Goal: Task Accomplishment & Management: Use online tool/utility

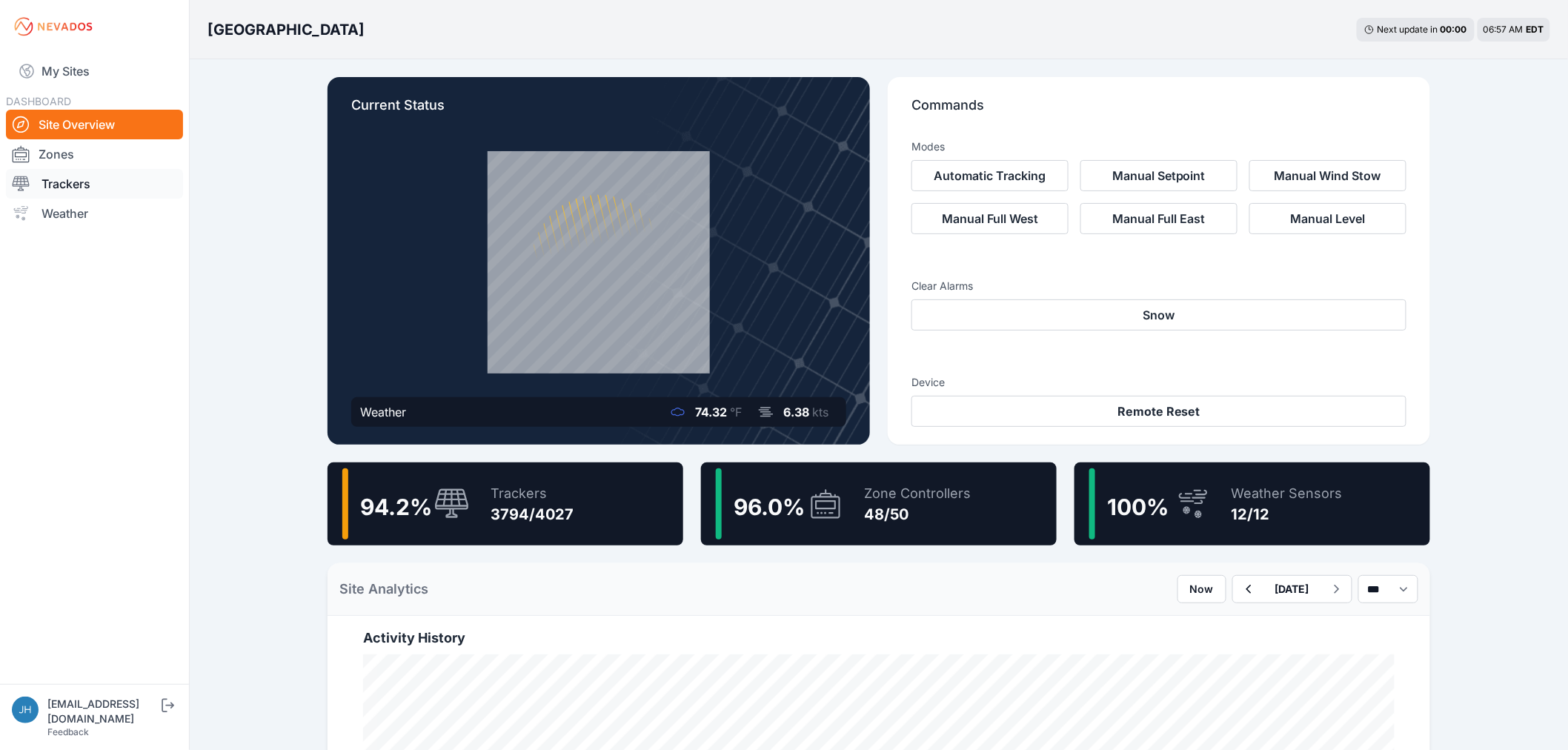
click at [82, 185] on link "Trackers" at bounding box center [94, 183] width 177 height 30
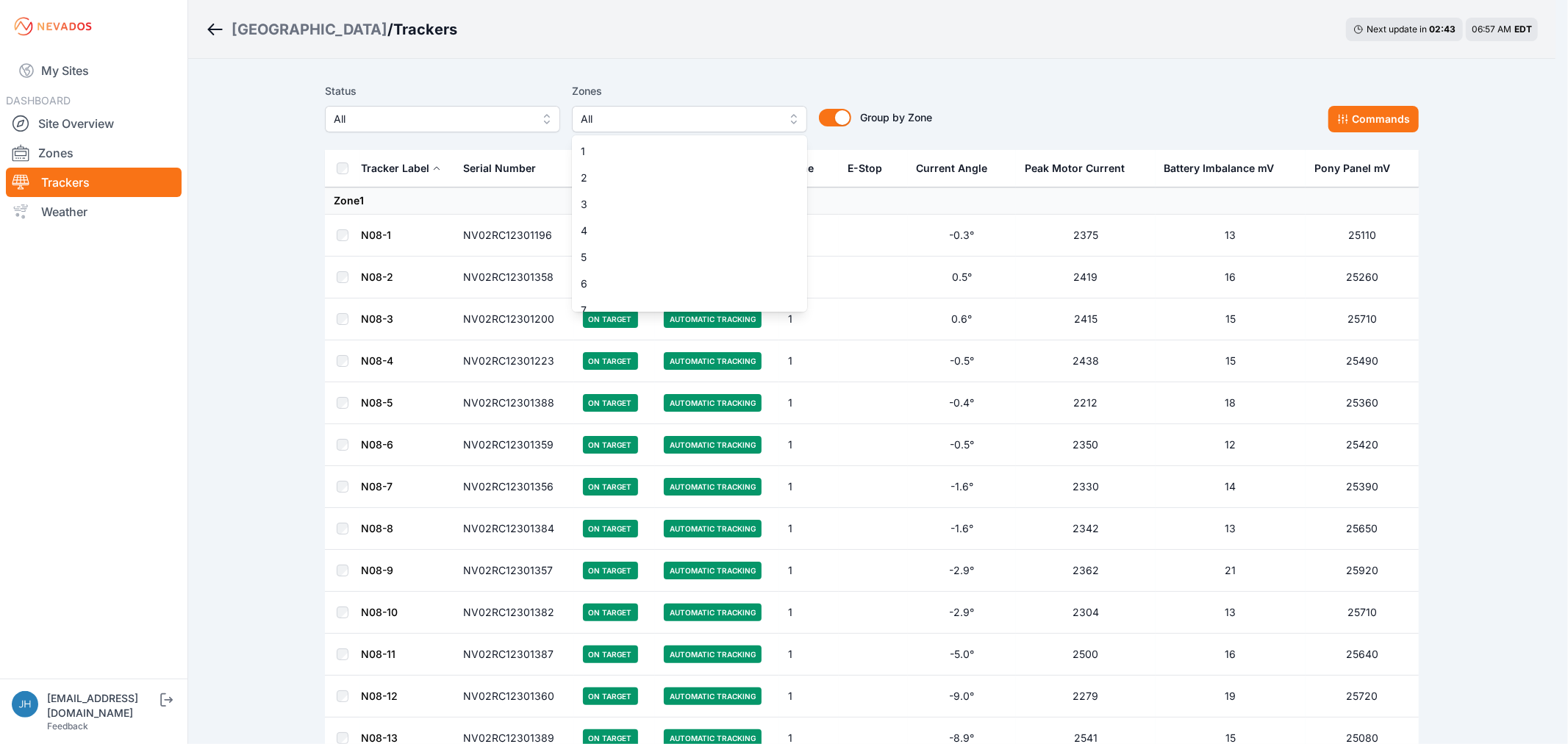
click at [791, 116] on button "All" at bounding box center [690, 119] width 235 height 26
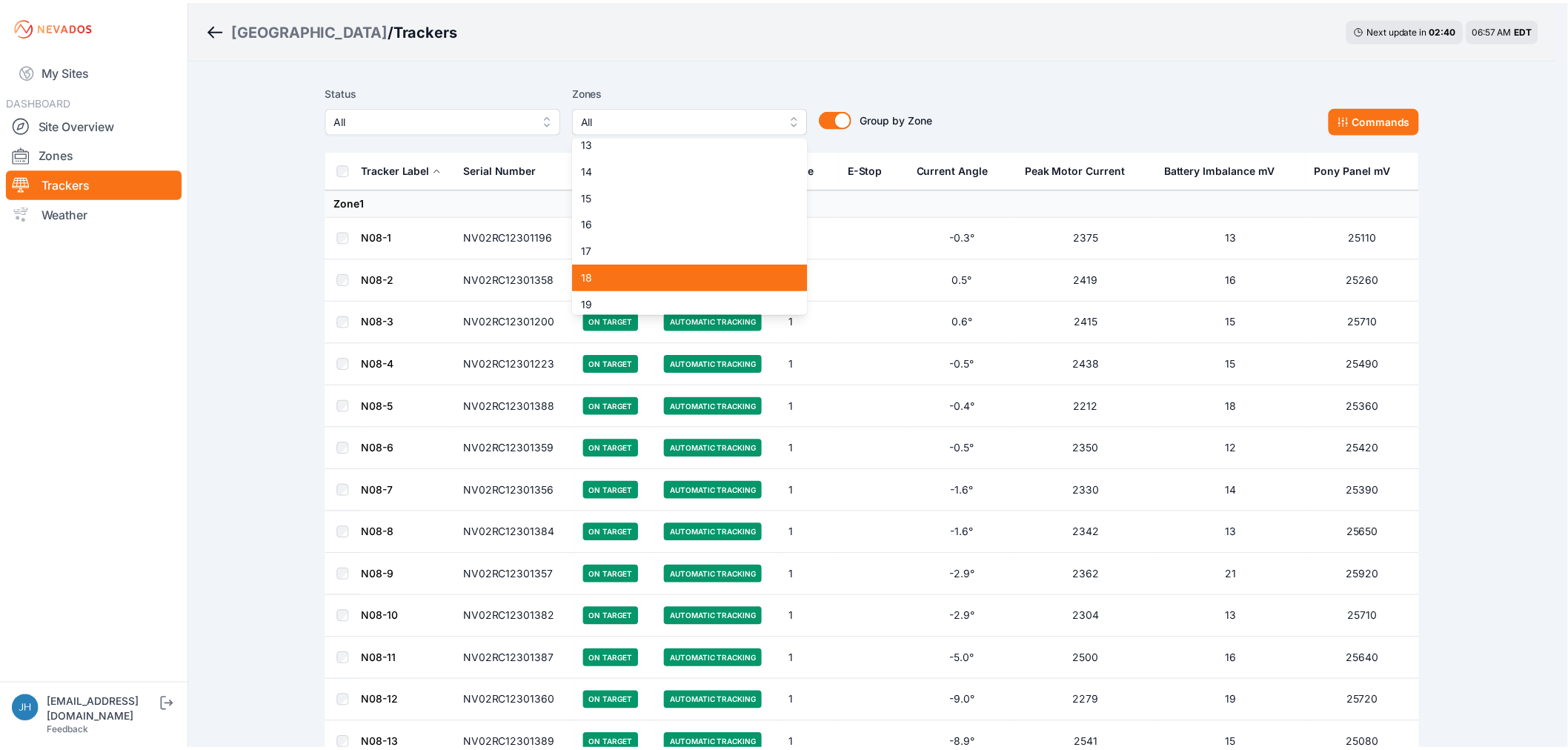
scroll to position [247, 0]
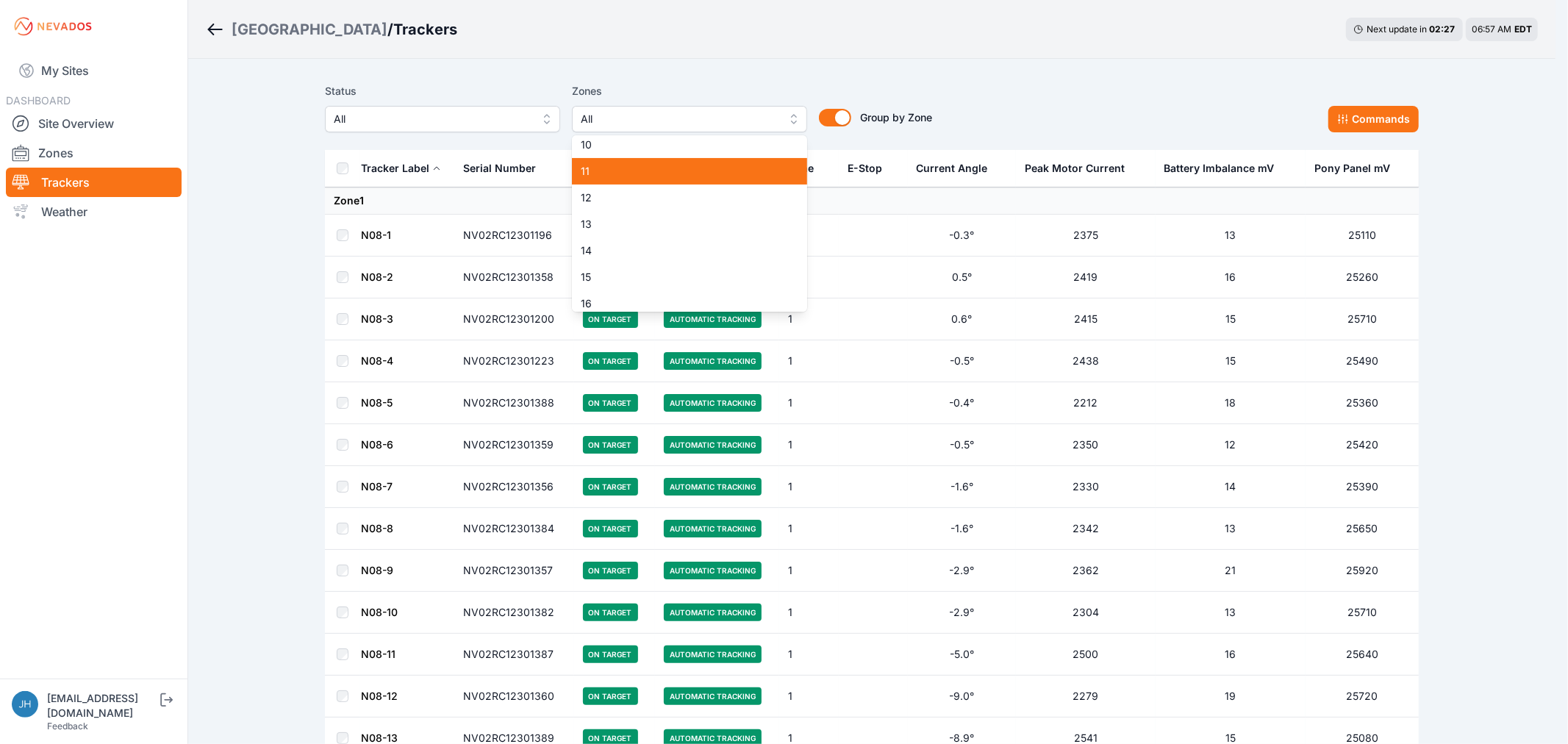
click at [719, 173] on span "11" at bounding box center [681, 171] width 200 height 15
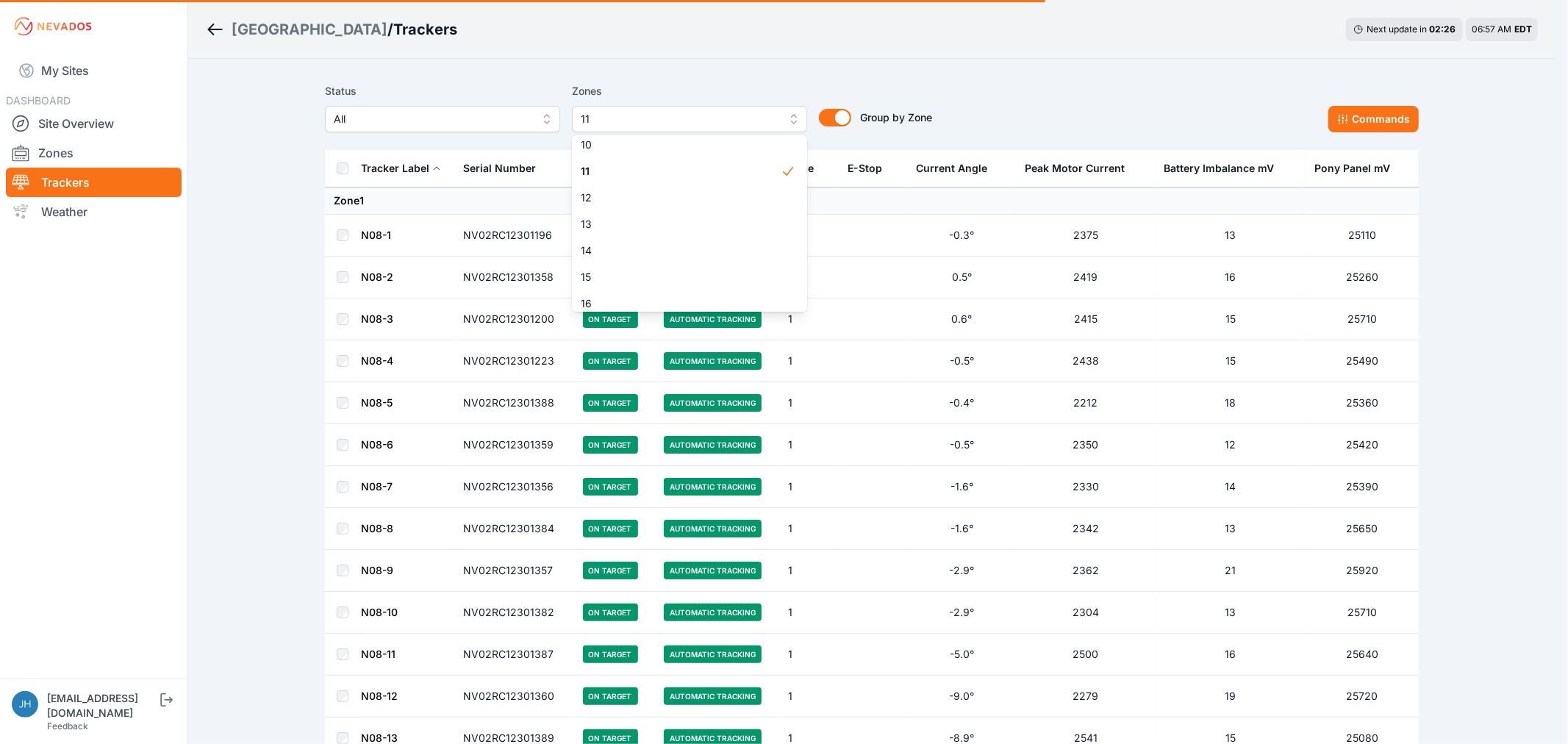
click at [1075, 114] on div "Status All Zones 11 1 2 3 4 5 6 7 8 9 10 11 12 13 14 15 16 17 18 19 20 21 22 23…" at bounding box center [872, 107] width 1094 height 50
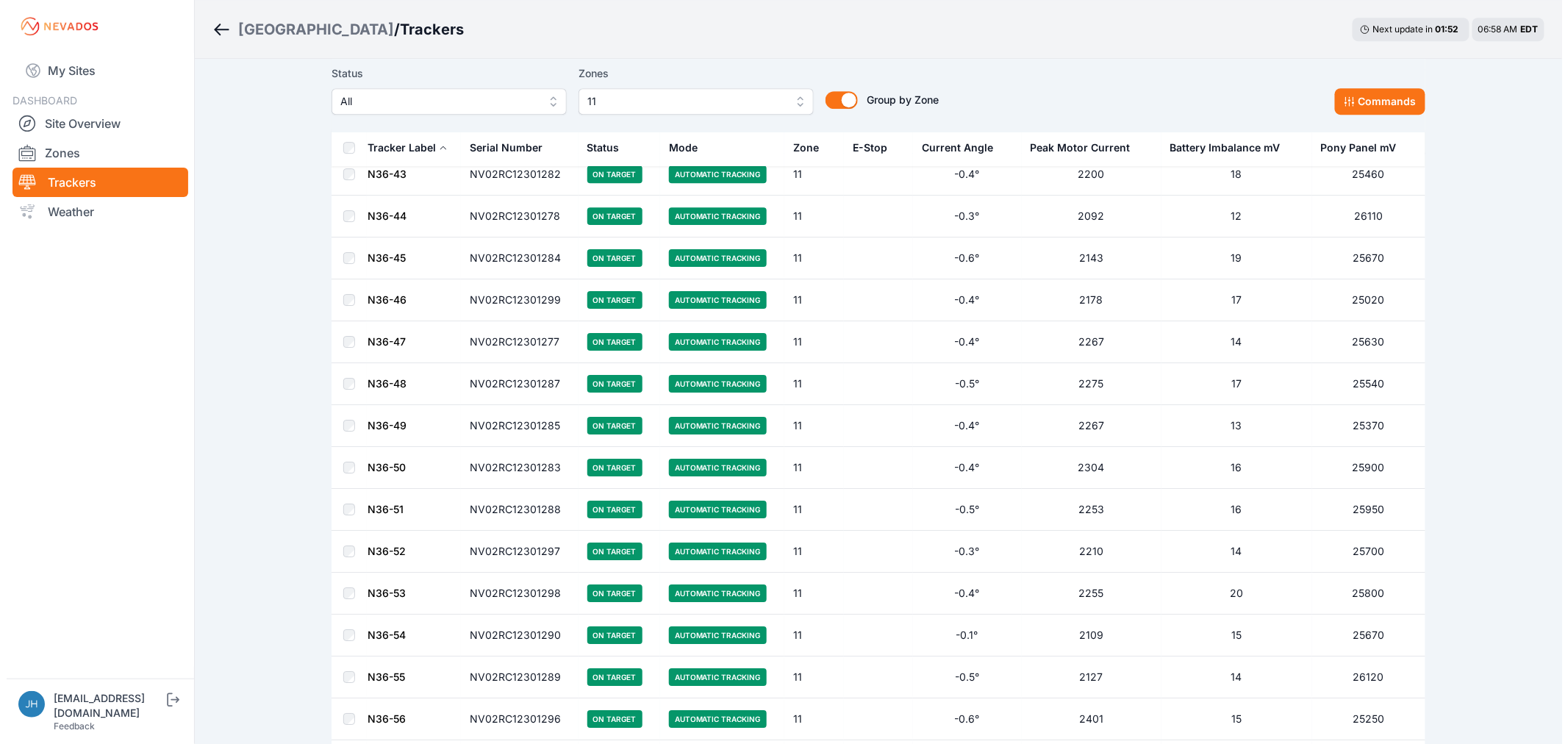
scroll to position [1806, 0]
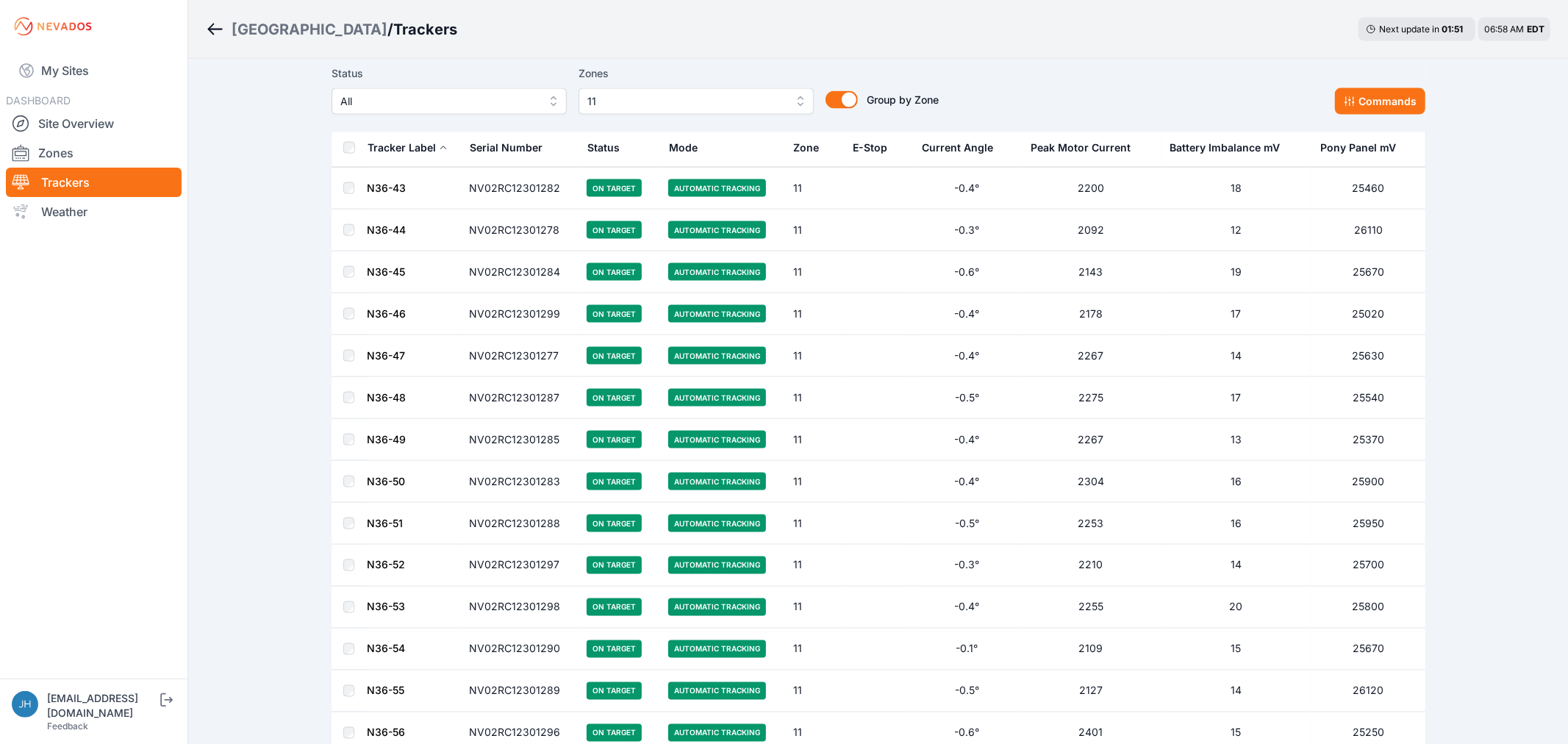
click at [791, 103] on button "11" at bounding box center [696, 101] width 235 height 26
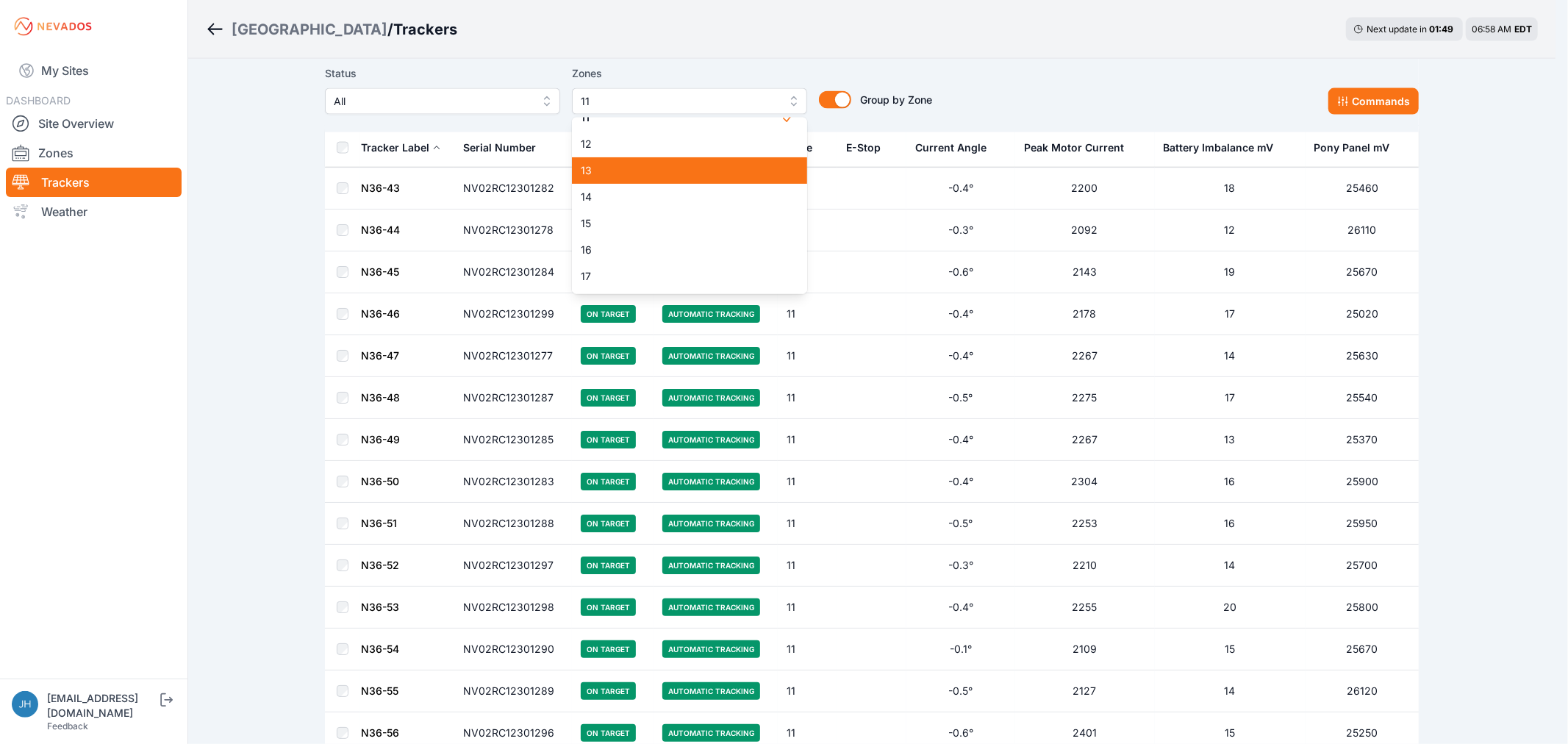
scroll to position [199, 0]
click at [794, 95] on button "11" at bounding box center [690, 101] width 235 height 26
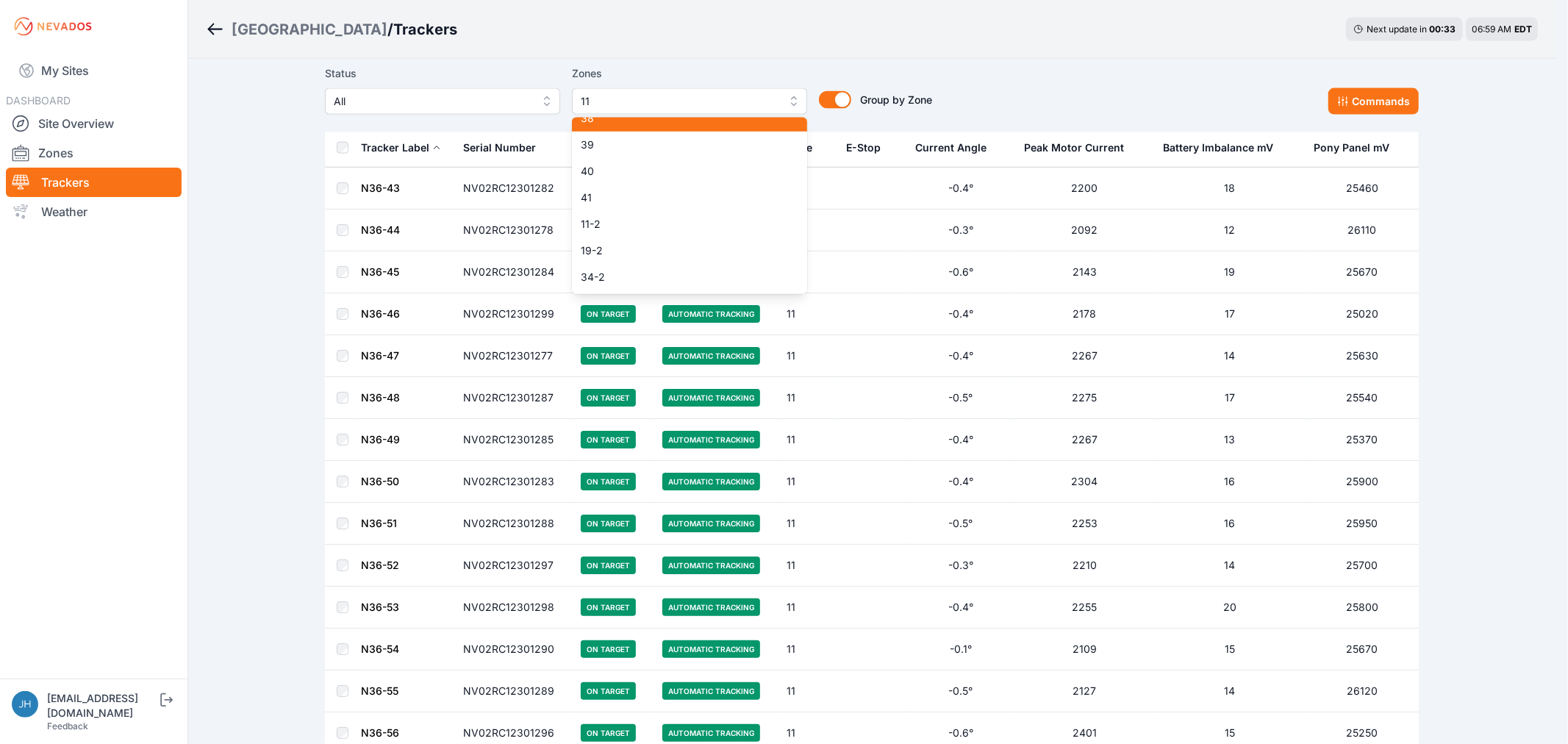
scroll to position [1016, 0]
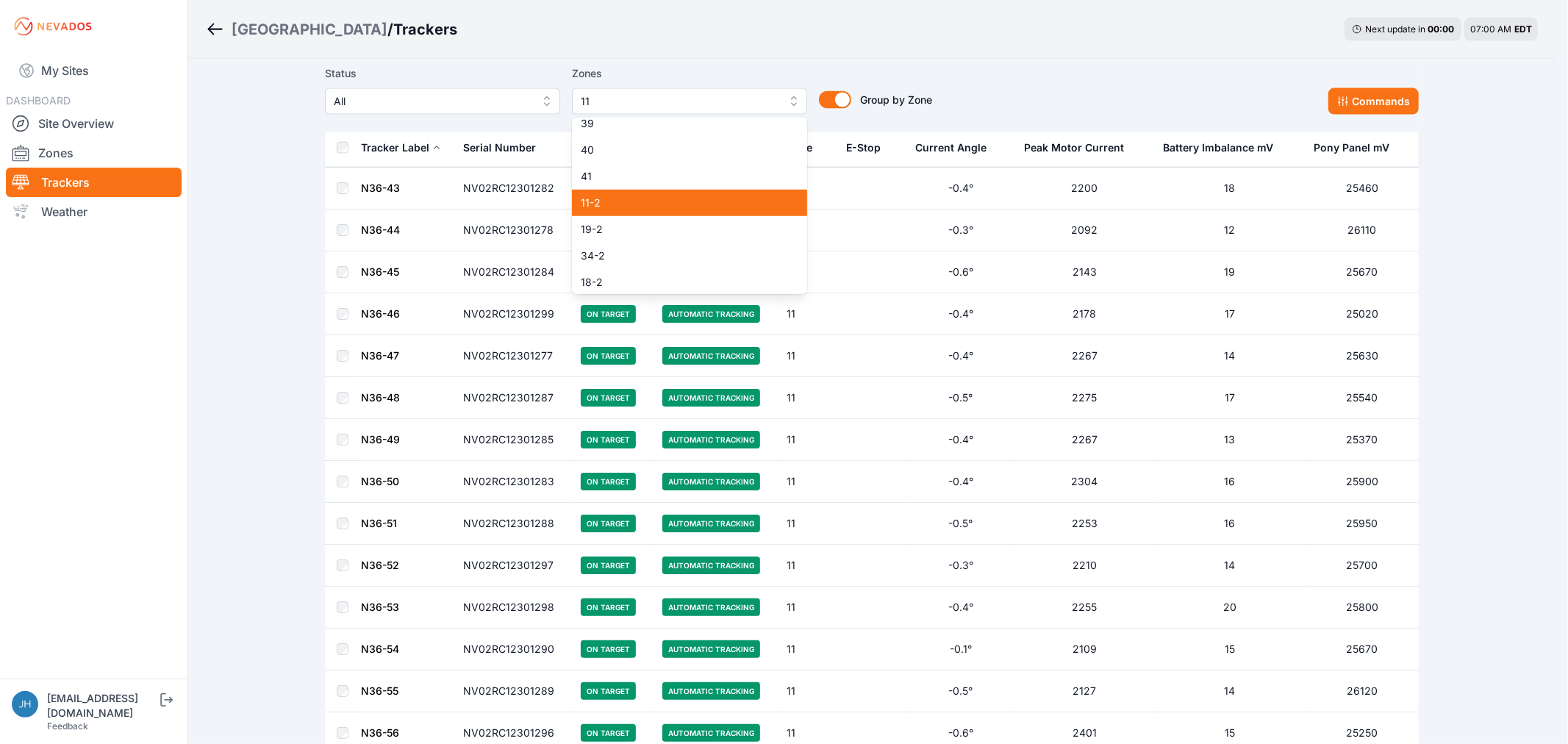
click at [723, 196] on span "11-2" at bounding box center [681, 203] width 200 height 15
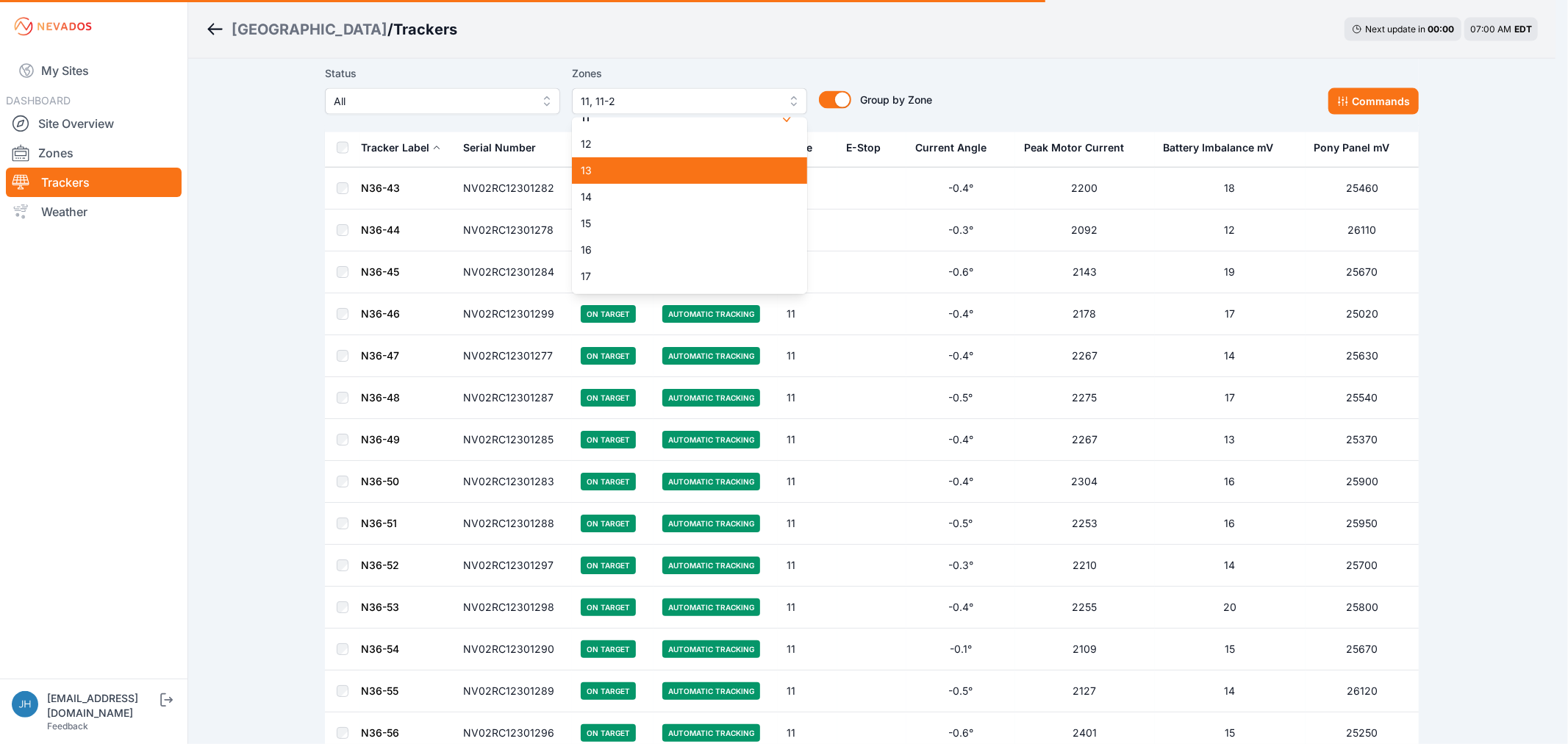
scroll to position [199, 0]
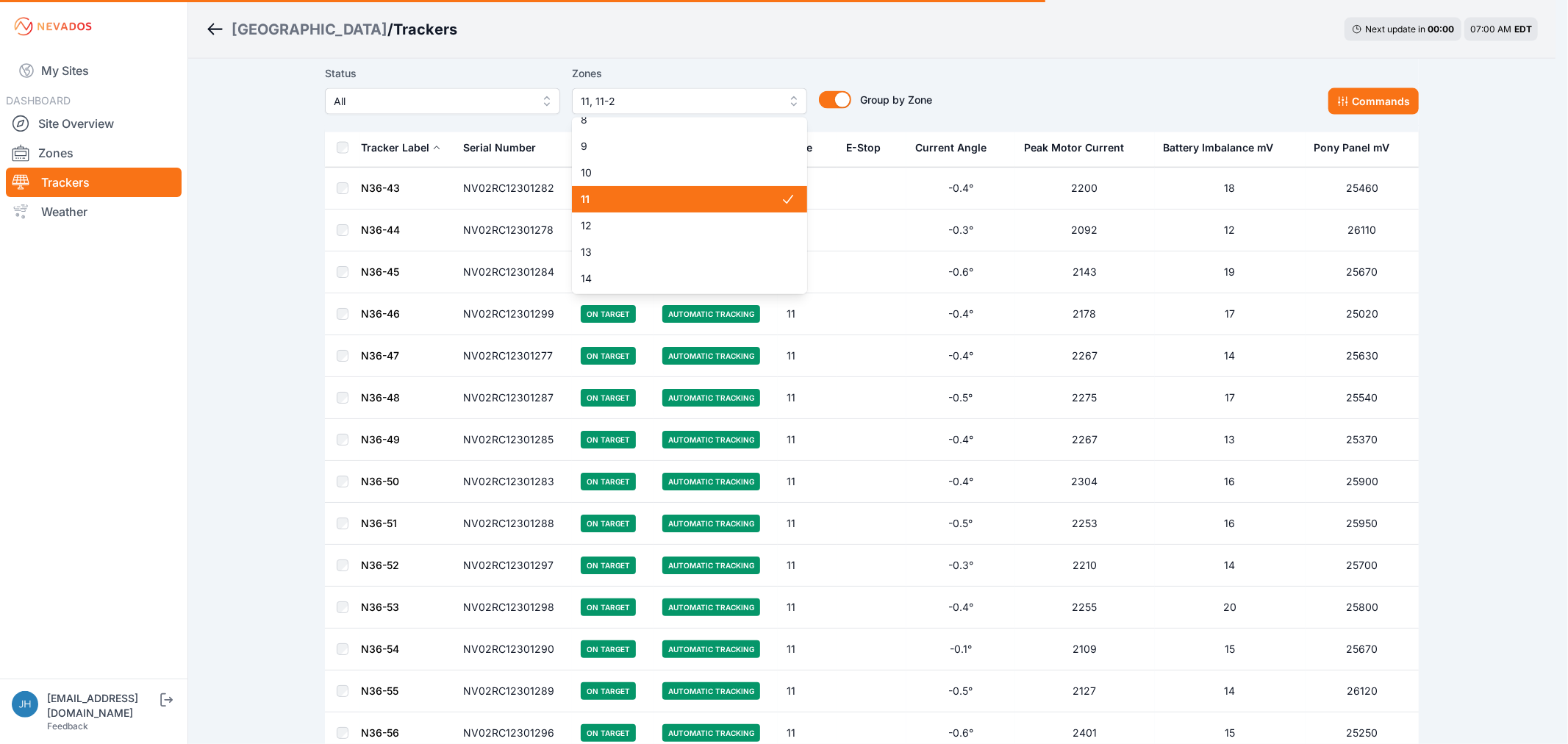
click at [691, 194] on span "11" at bounding box center [681, 199] width 200 height 15
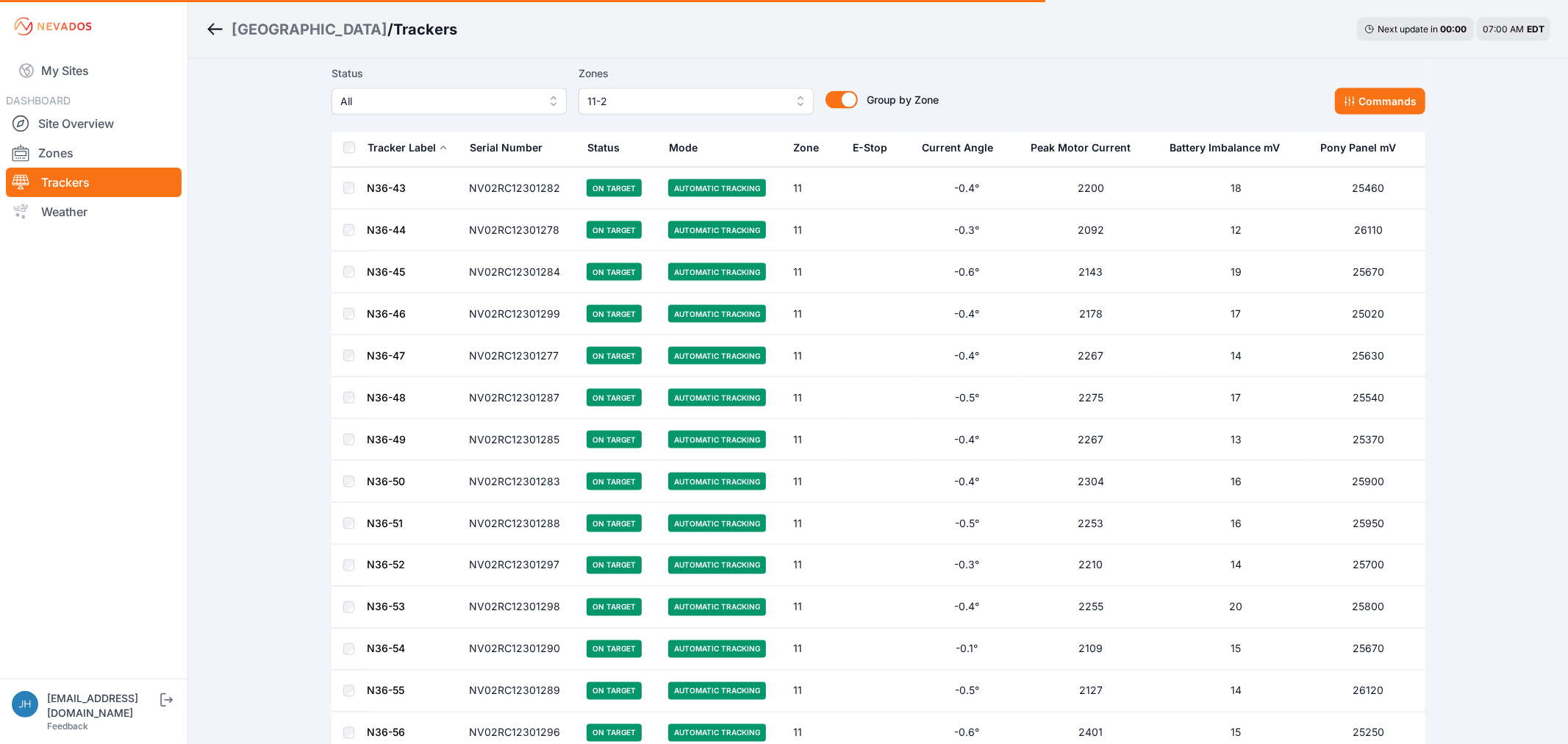
click at [788, 101] on button "11-2" at bounding box center [696, 101] width 235 height 26
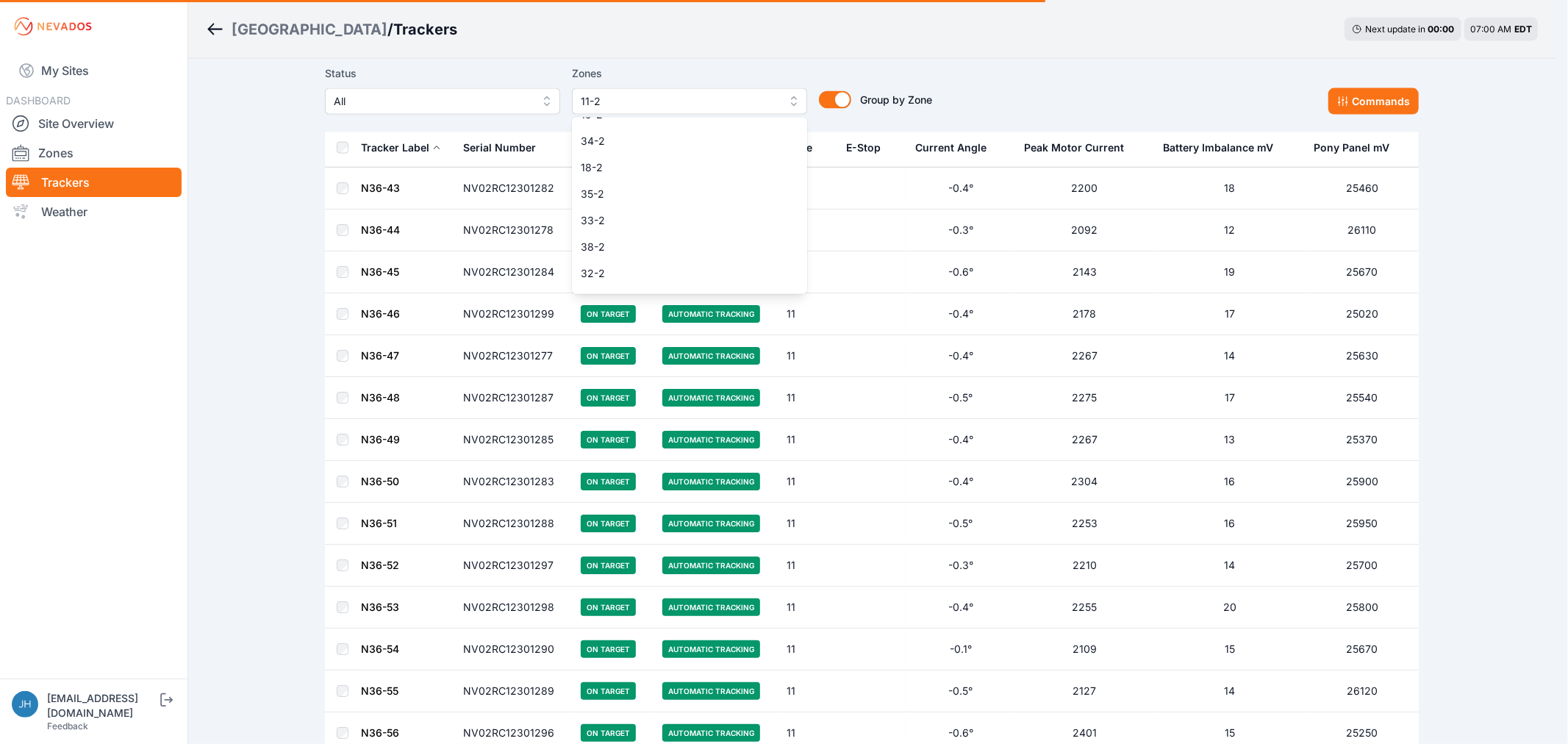
scroll to position [1151, 0]
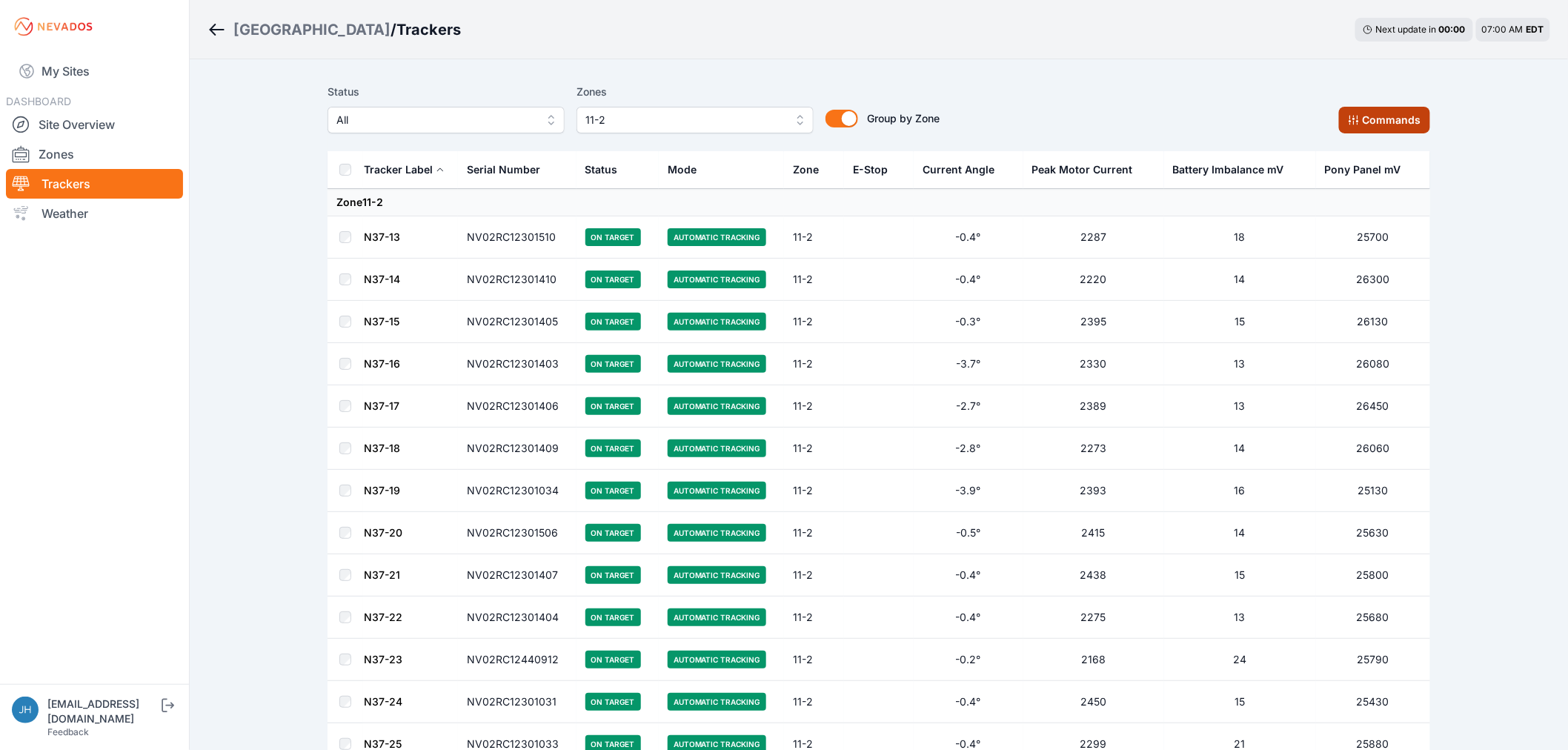
click at [1362, 119] on button "Commands" at bounding box center [1384, 120] width 91 height 27
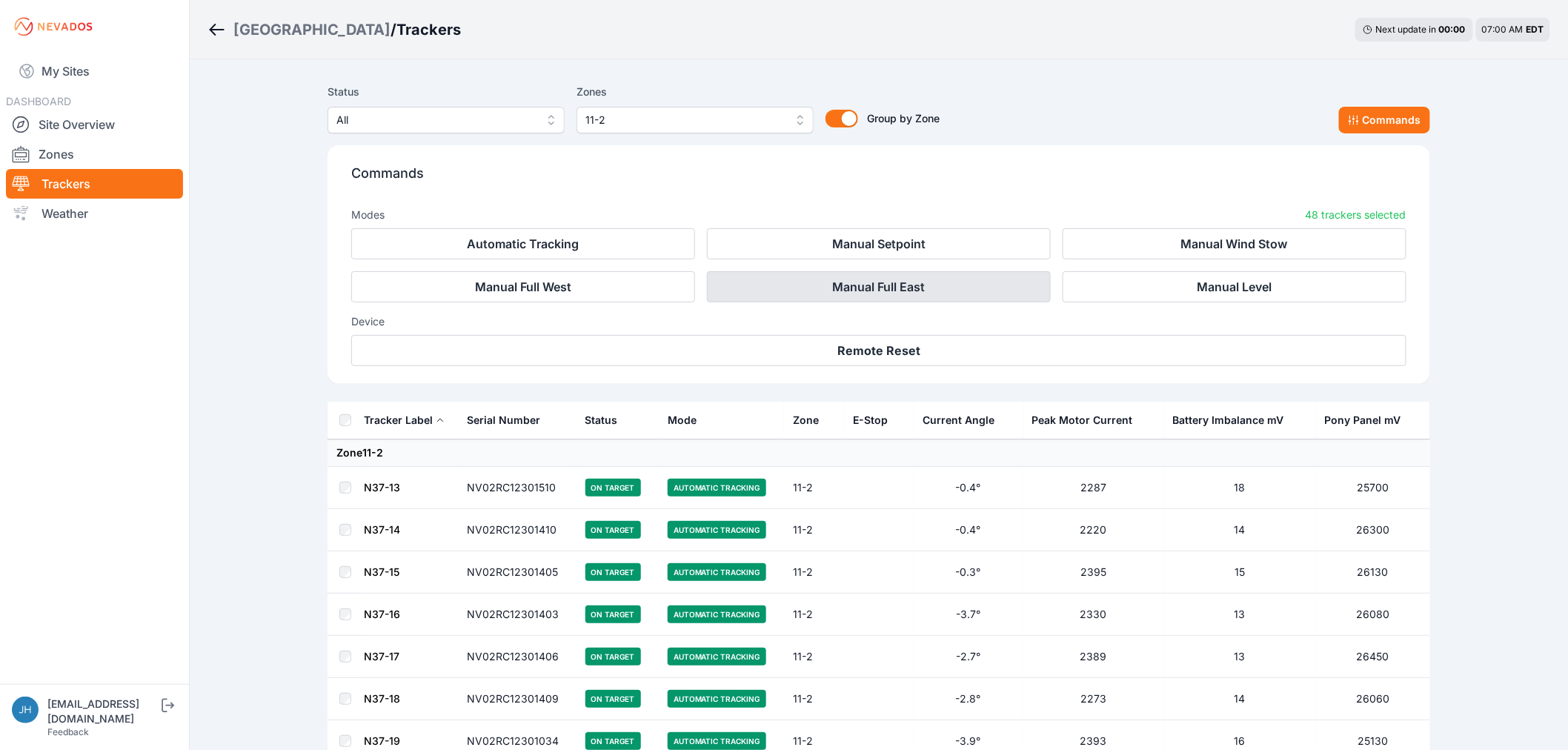
click at [876, 285] on button "Manual Full East" at bounding box center [879, 286] width 343 height 31
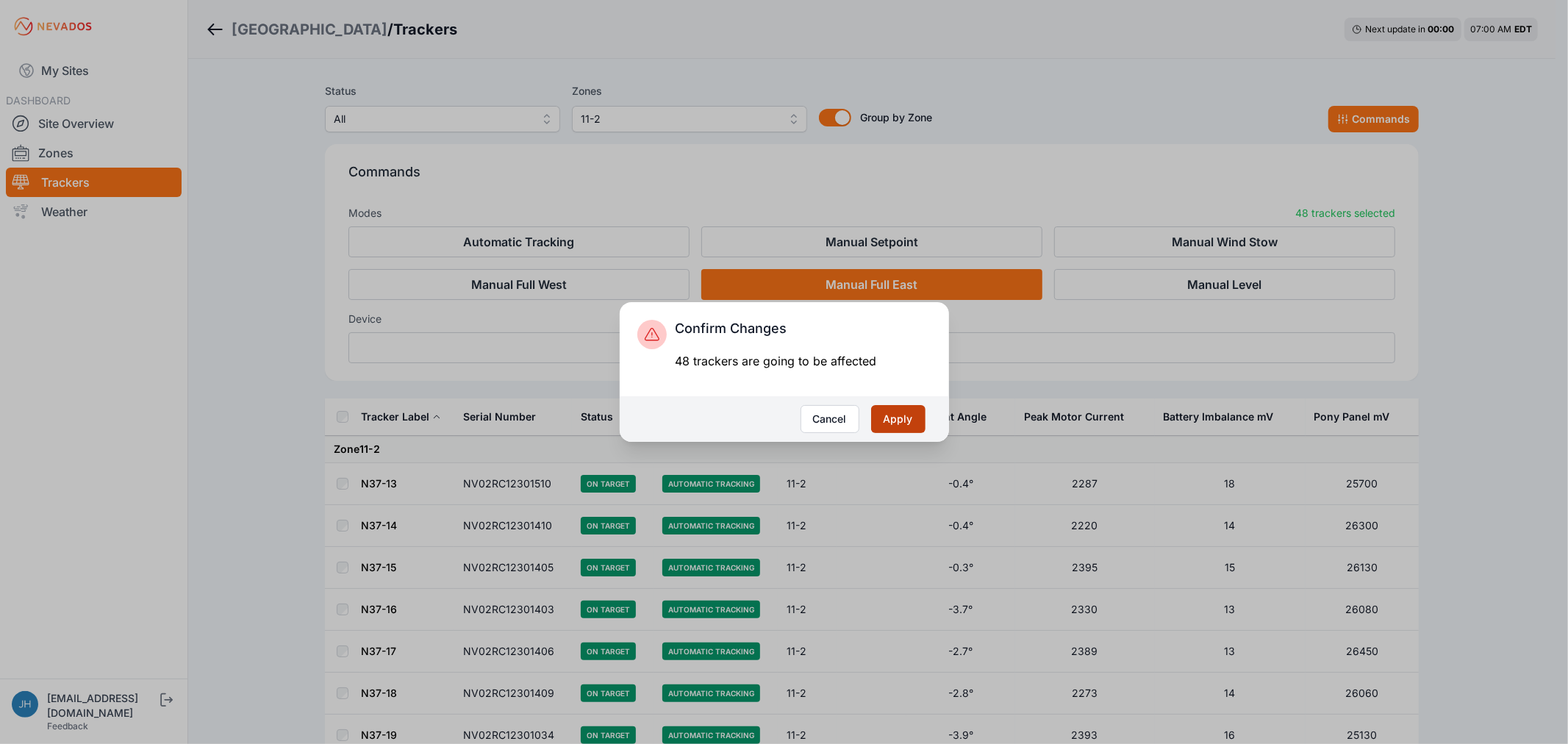
click at [892, 421] on button "Apply" at bounding box center [898, 419] width 54 height 28
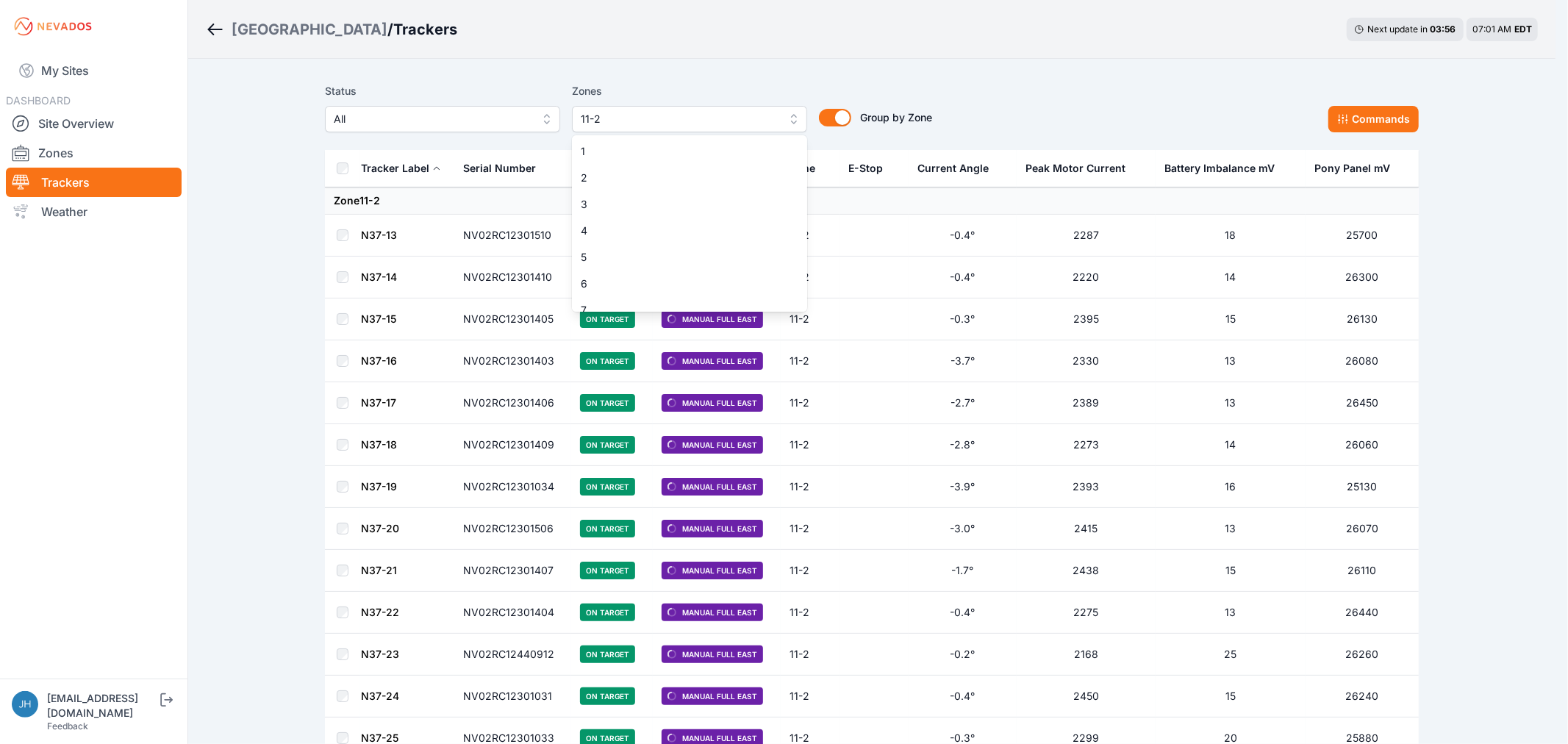
click at [791, 118] on button "11-2" at bounding box center [690, 119] width 235 height 26
click at [735, 301] on span "11-2" at bounding box center [681, 300] width 200 height 15
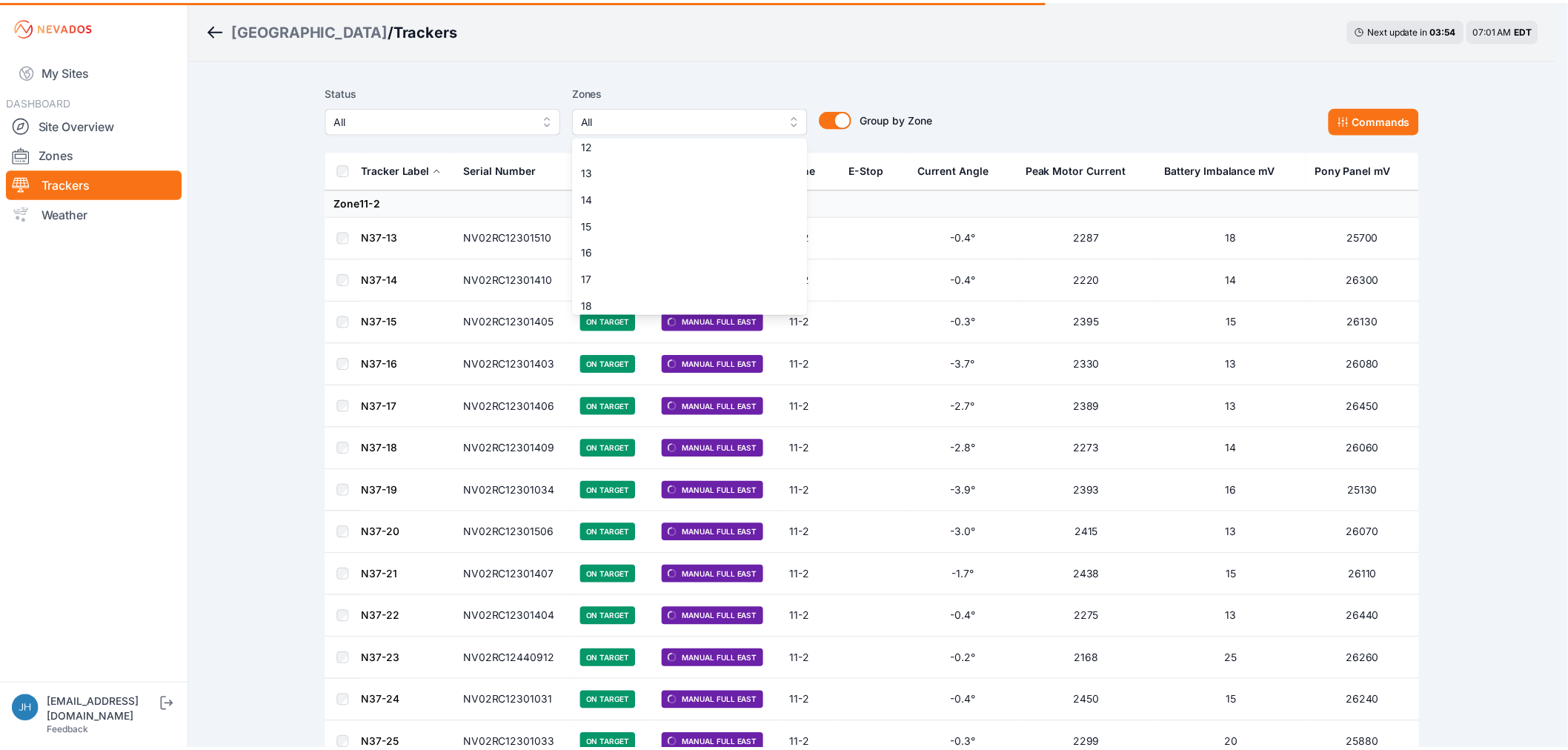
scroll to position [285, 0]
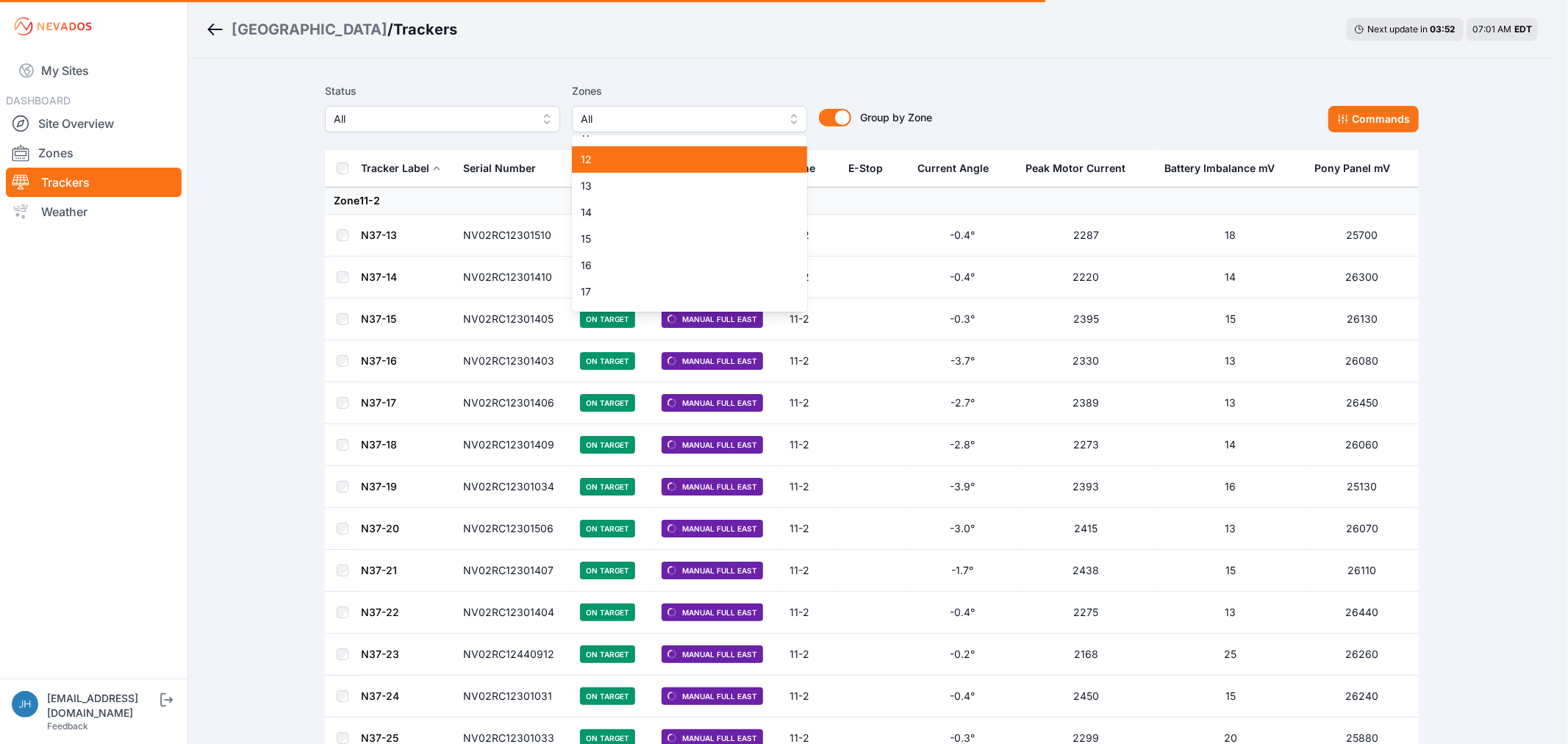
click at [718, 159] on span "12" at bounding box center [681, 159] width 200 height 15
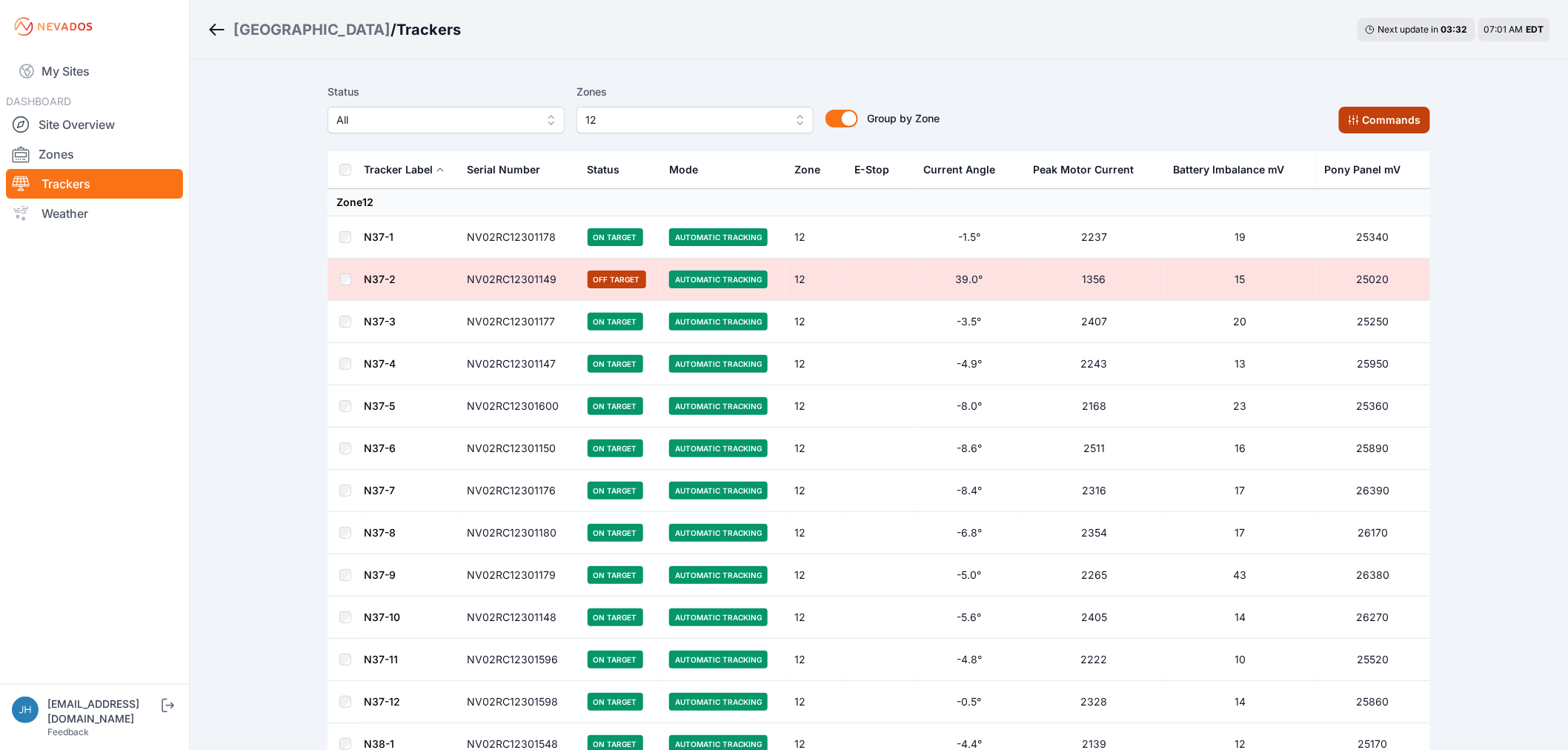
click at [1369, 113] on button "Commands" at bounding box center [1384, 120] width 91 height 27
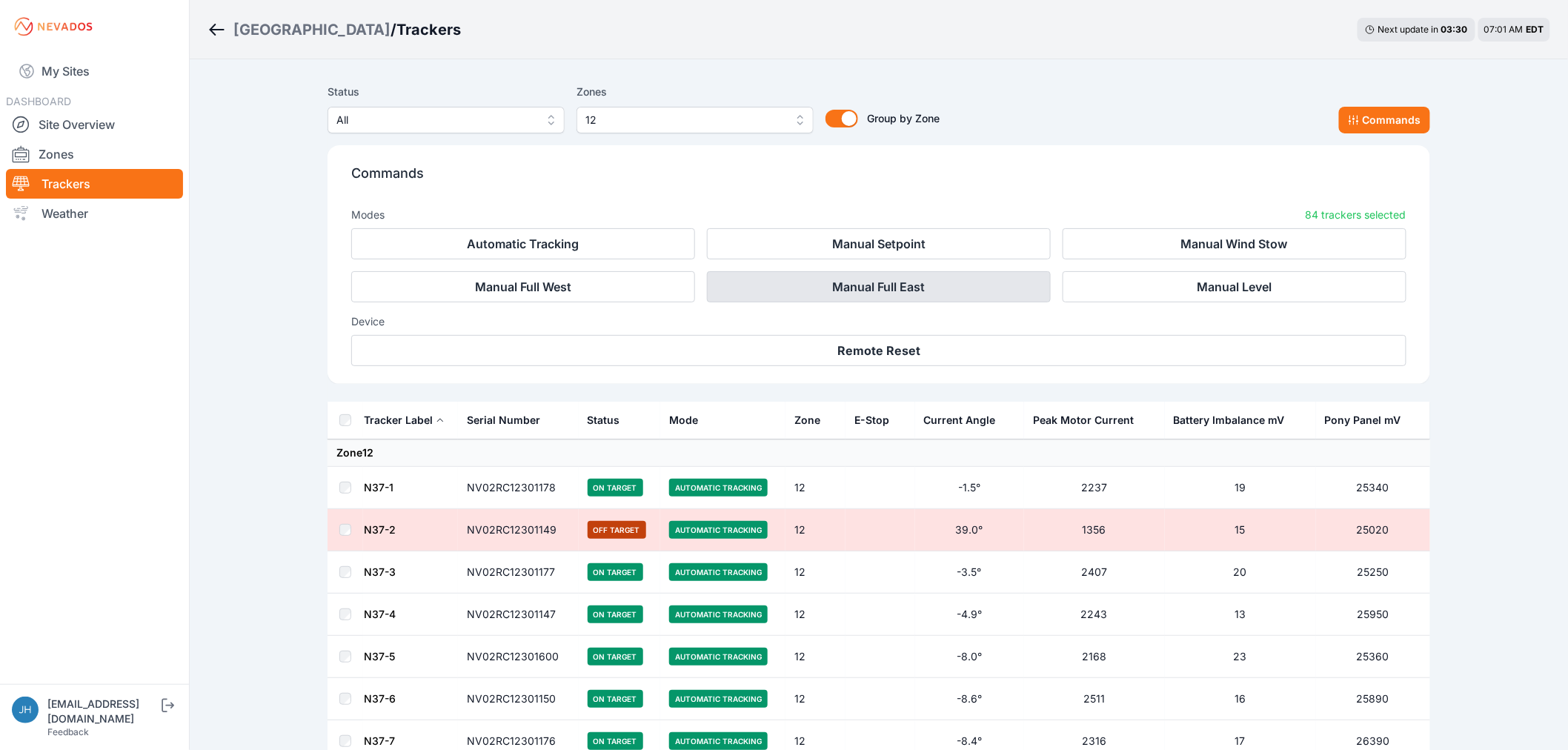
click at [933, 287] on button "Manual Full East" at bounding box center [879, 286] width 343 height 31
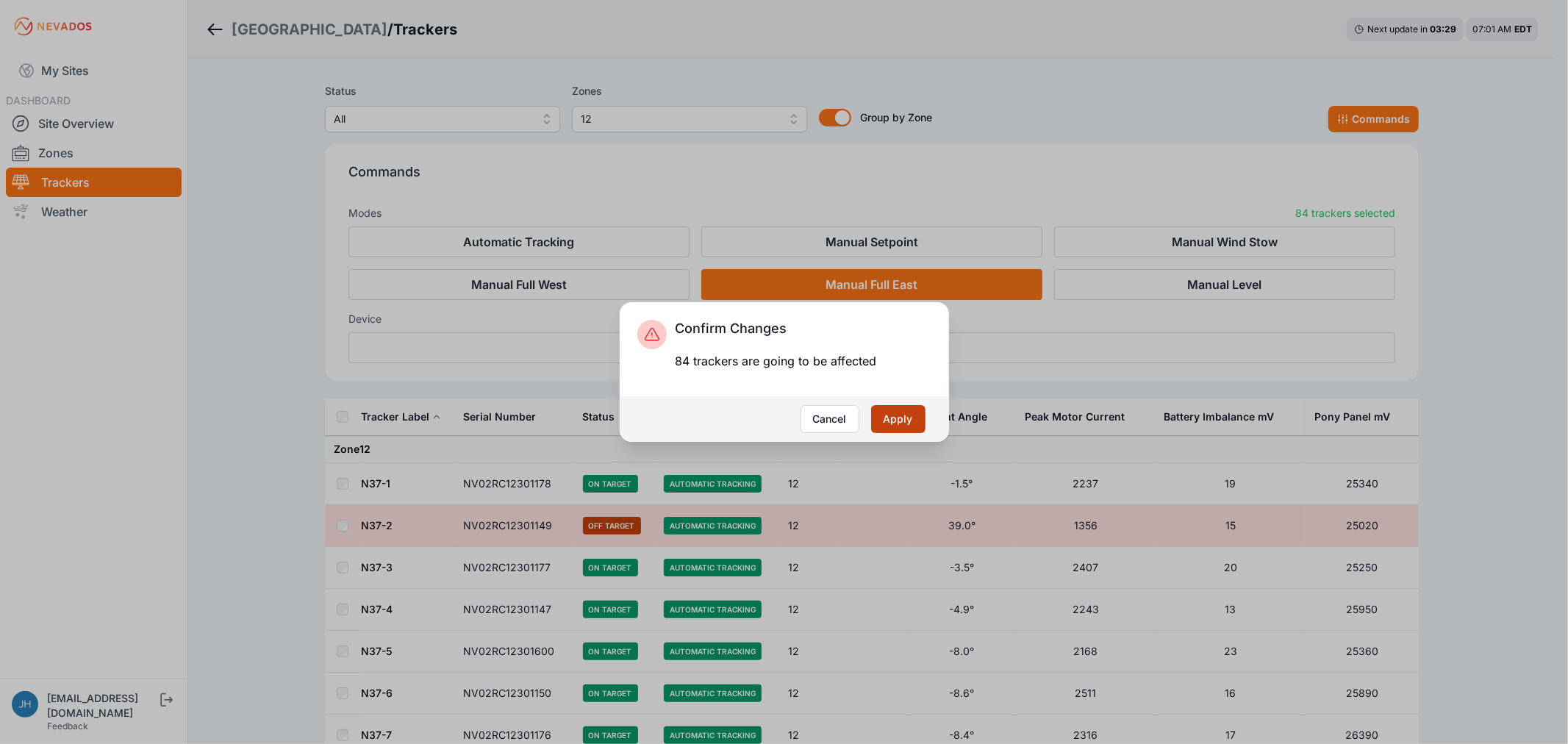
click at [900, 417] on button "Apply" at bounding box center [898, 419] width 54 height 28
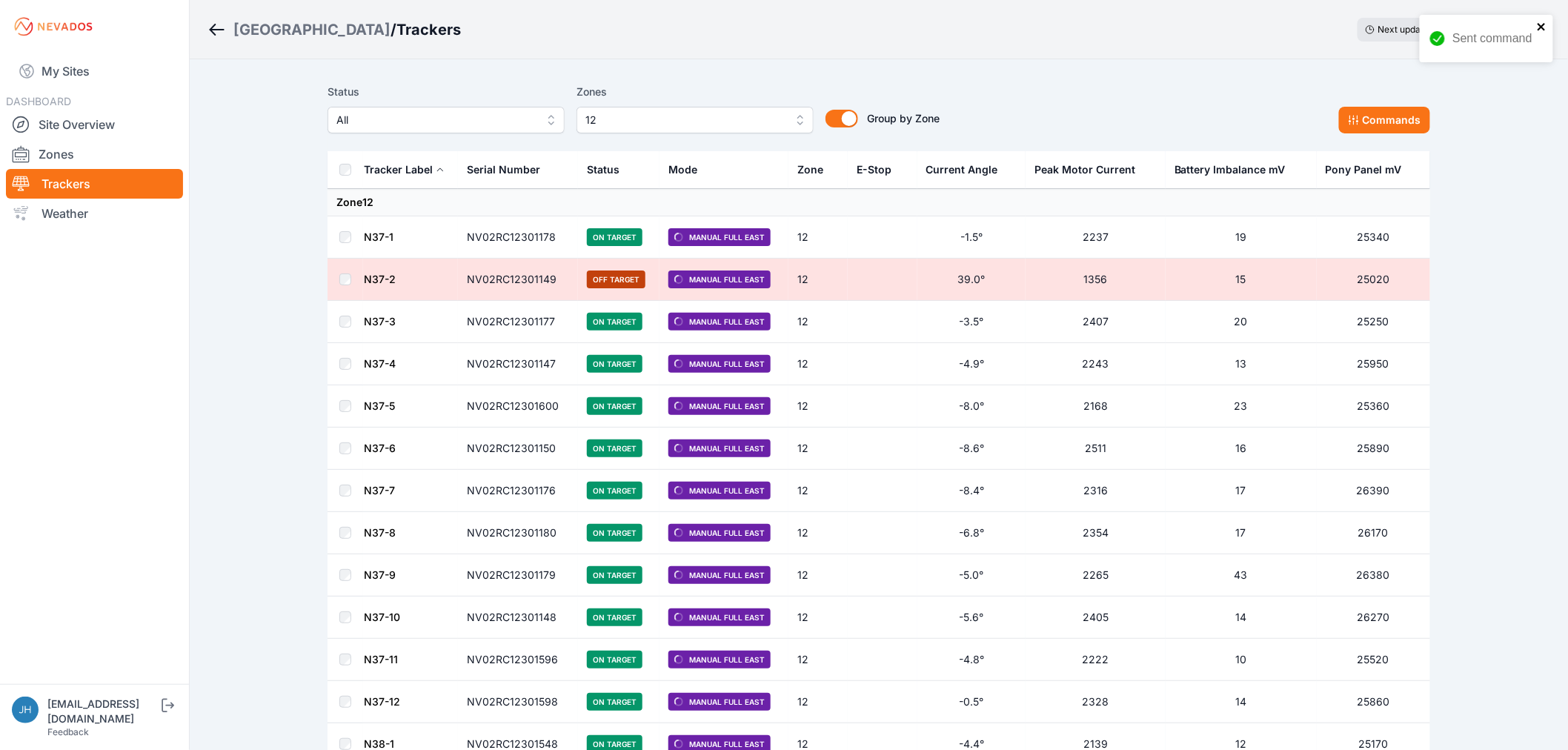
click at [1538, 25] on icon "close" at bounding box center [1541, 27] width 10 height 12
click at [820, 26] on div "Bartonsville / Trackers Next update in 03 : 13 07:01 AM EDT" at bounding box center [879, 30] width 1378 height 59
drag, startPoint x: 92, startPoint y: 126, endPoint x: 101, endPoint y: 124, distance: 9.2
click at [92, 126] on link "Site Overview" at bounding box center [94, 124] width 177 height 30
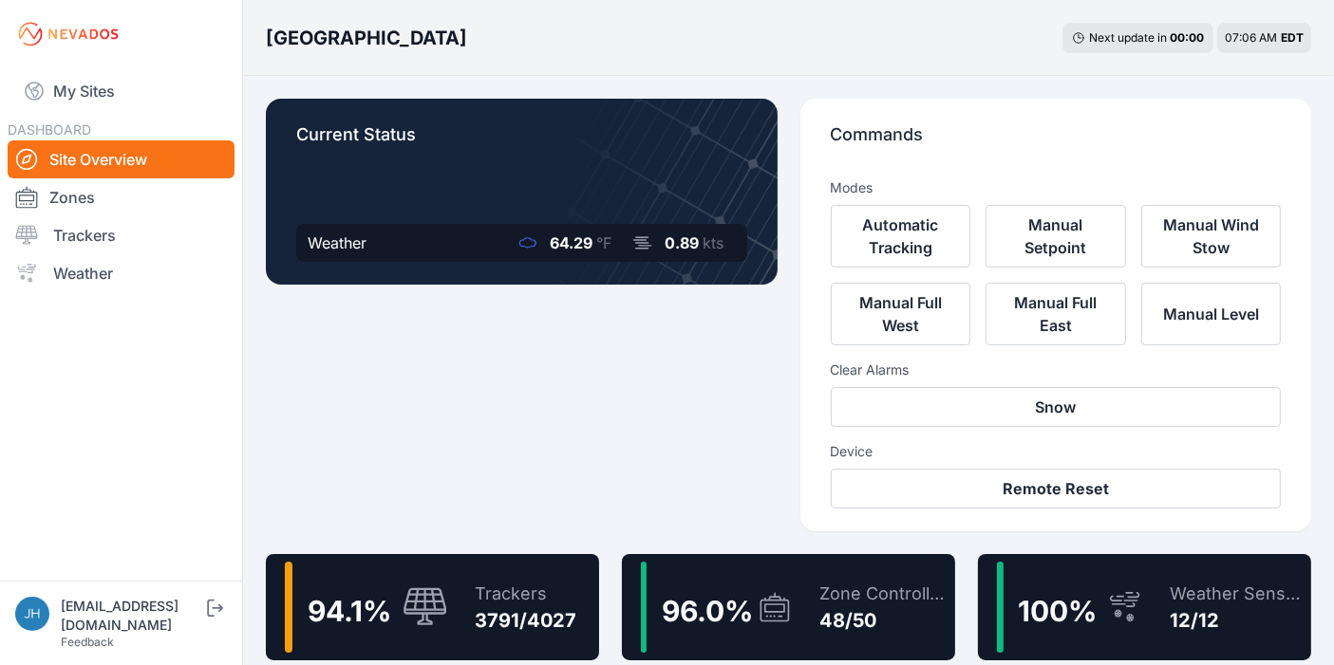
click at [134, 153] on link "Site Overview" at bounding box center [121, 159] width 227 height 38
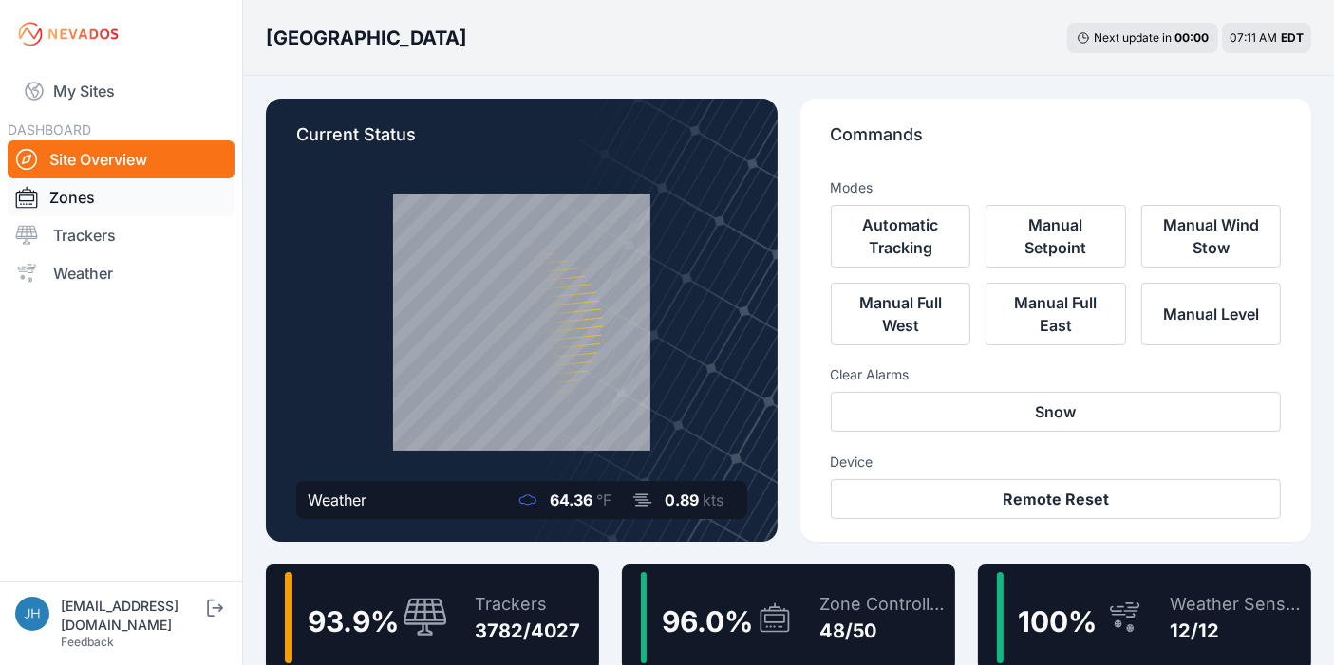
click at [157, 192] on link "Zones" at bounding box center [121, 197] width 227 height 38
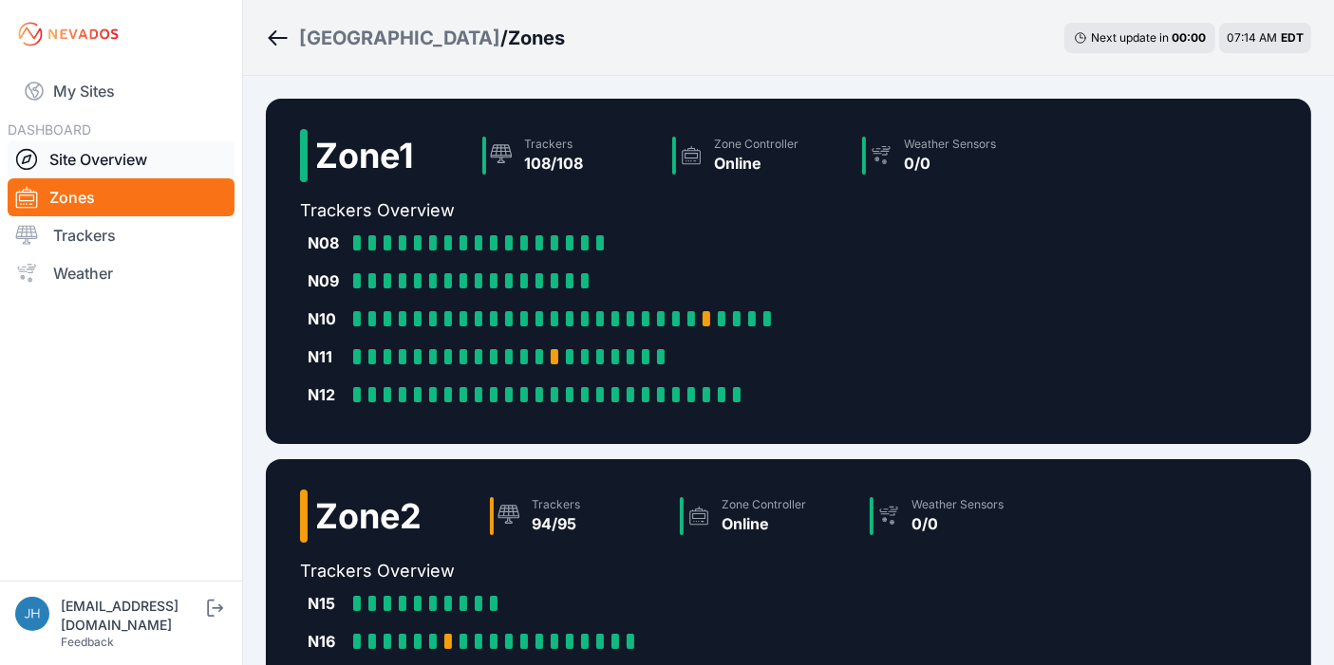
click at [111, 157] on link "Site Overview" at bounding box center [121, 159] width 227 height 38
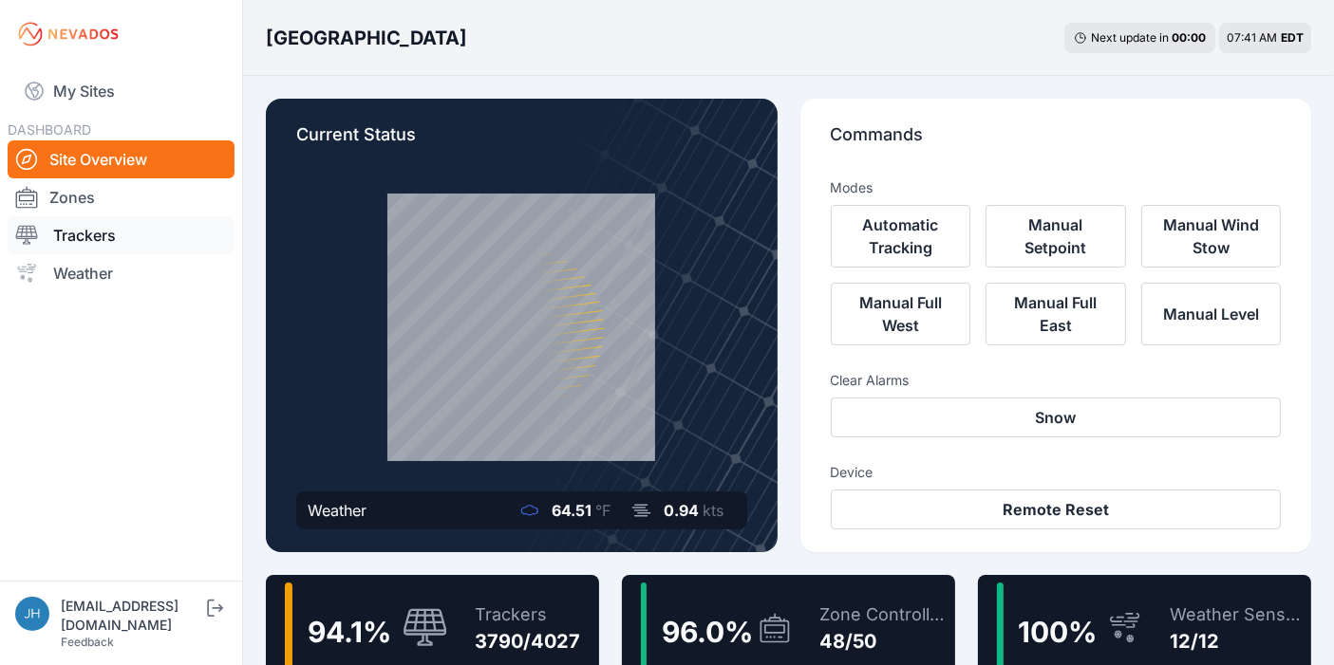
click at [66, 237] on link "Trackers" at bounding box center [121, 235] width 227 height 38
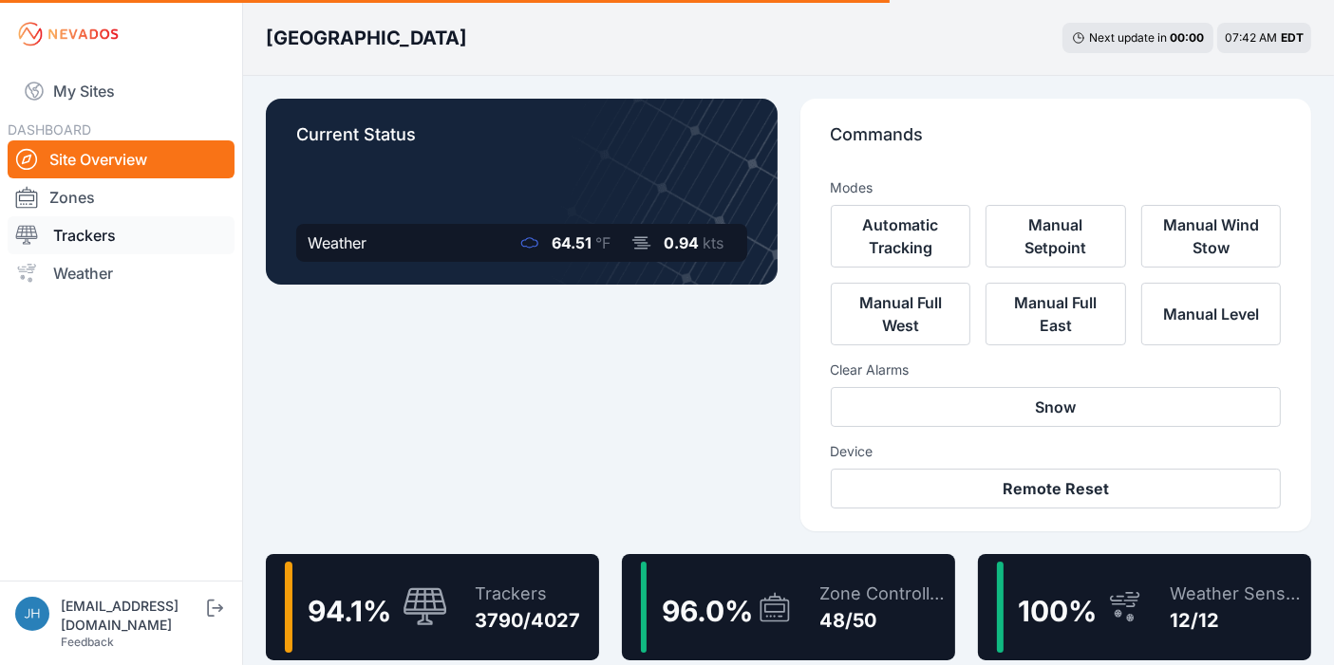
click at [74, 242] on link "Trackers" at bounding box center [121, 235] width 227 height 38
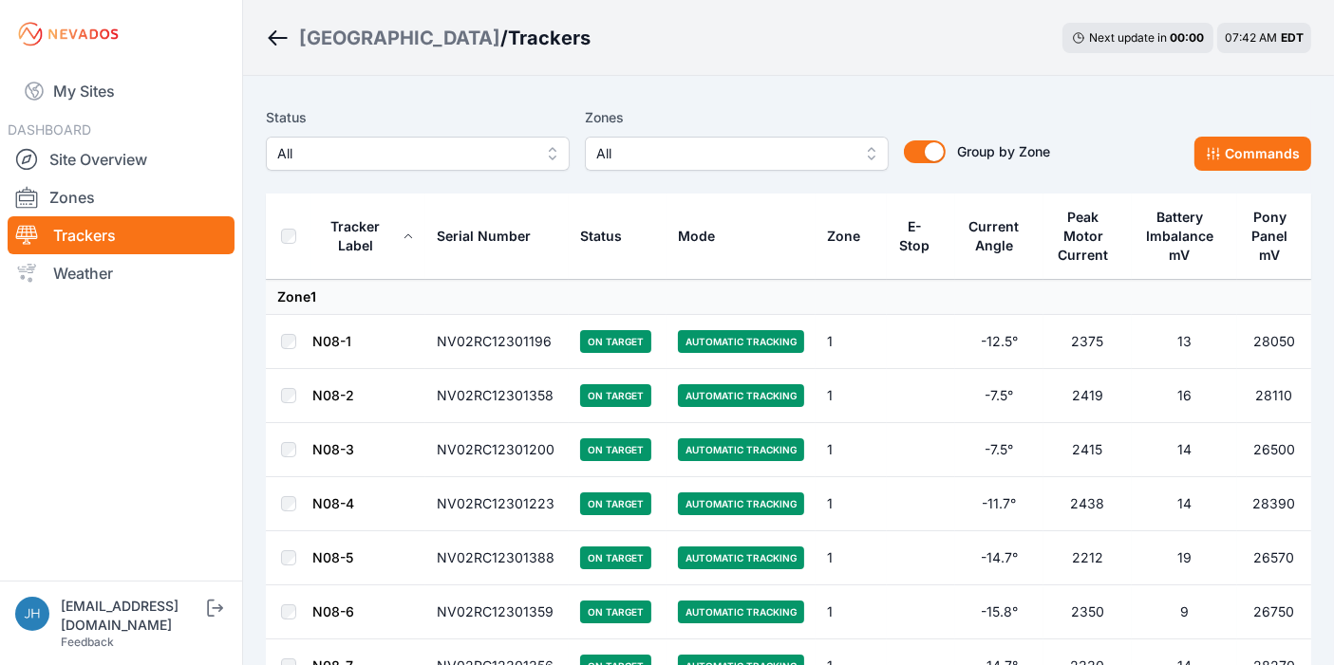
click at [871, 154] on button "All" at bounding box center [737, 154] width 304 height 34
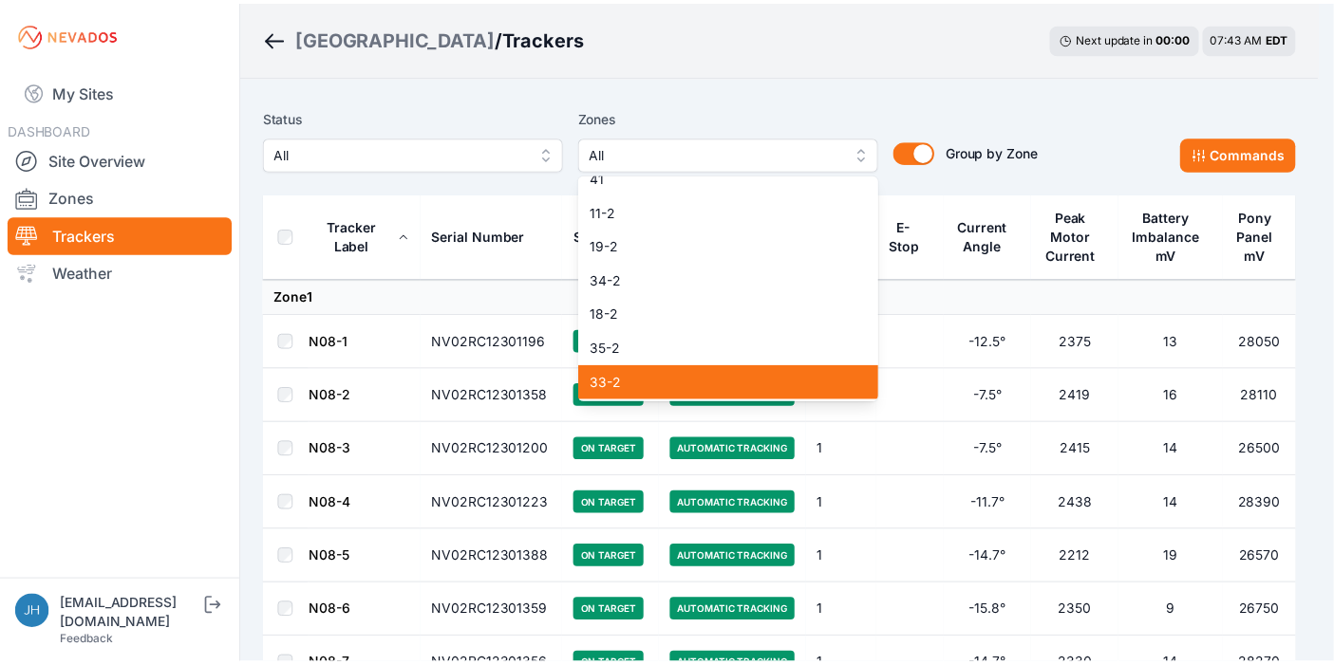
scroll to position [1488, 0]
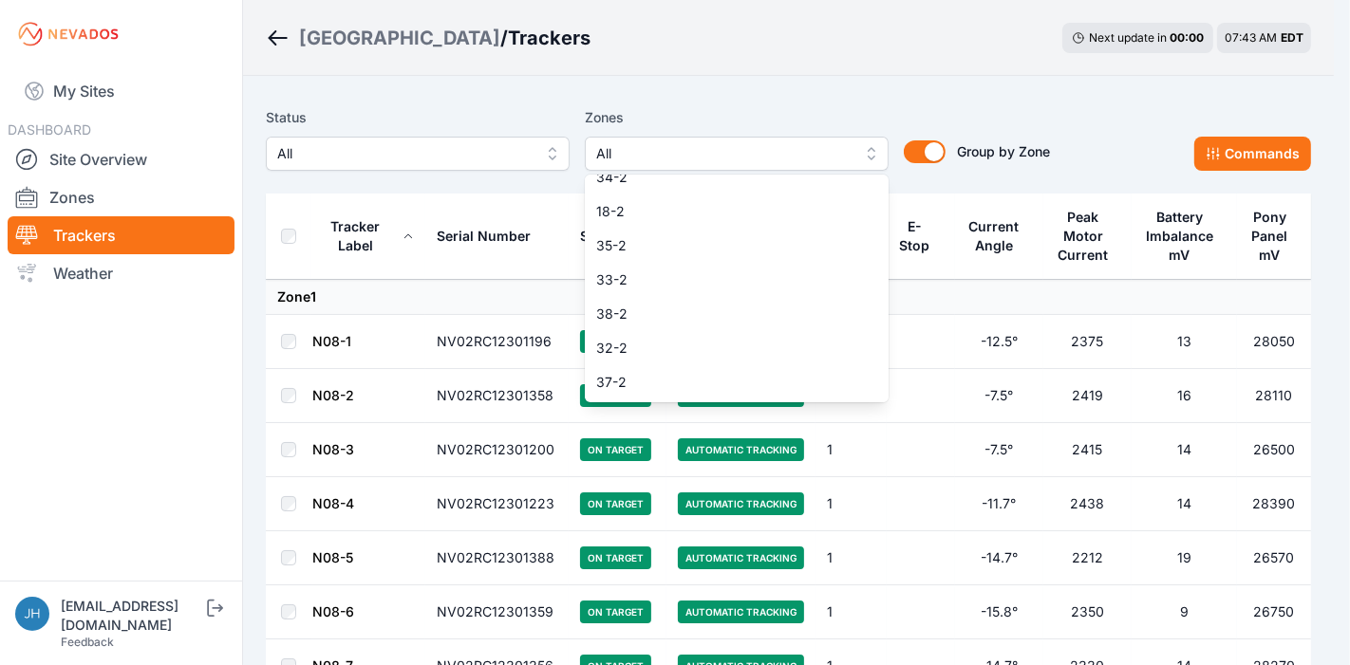
drag, startPoint x: 808, startPoint y: 53, endPoint x: 809, endPoint y: 89, distance: 36.1
